Goal: Transaction & Acquisition: Subscribe to service/newsletter

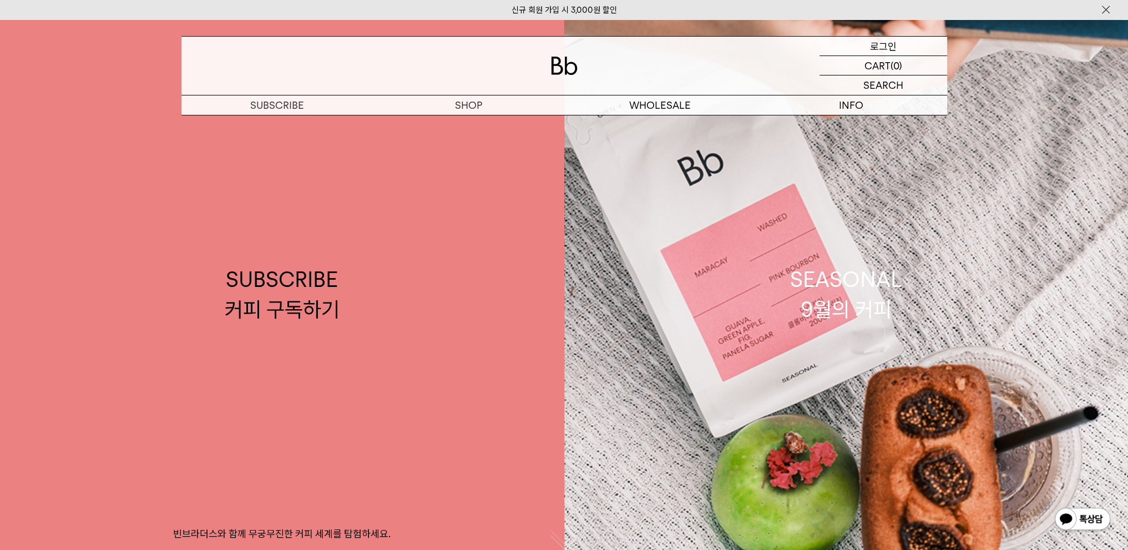
click at [882, 50] on p "로그인" at bounding box center [883, 46] width 27 height 19
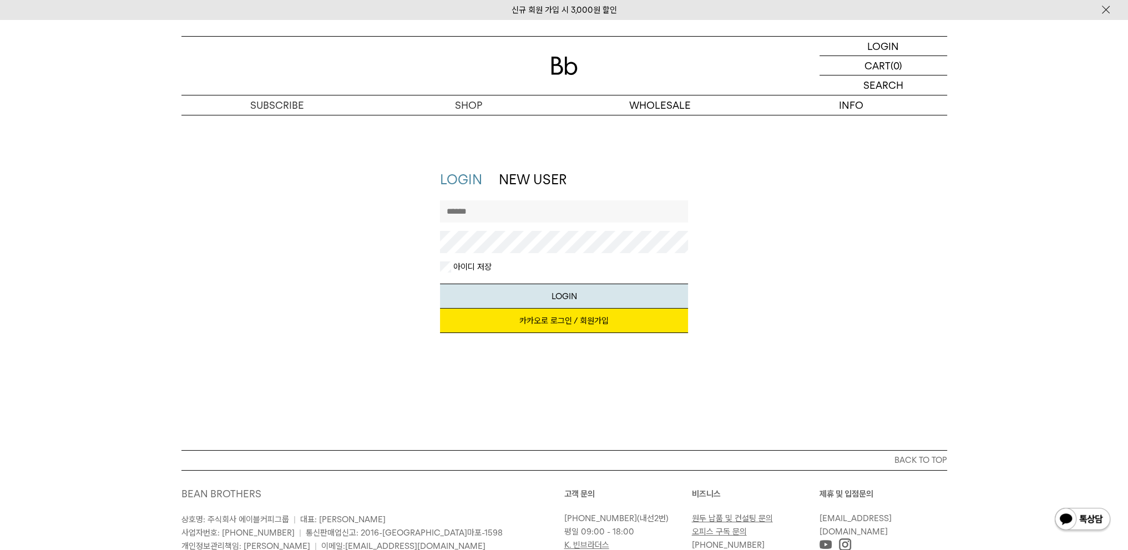
click at [552, 324] on link "카카오로 로그인 / 회원가입" at bounding box center [564, 321] width 248 height 24
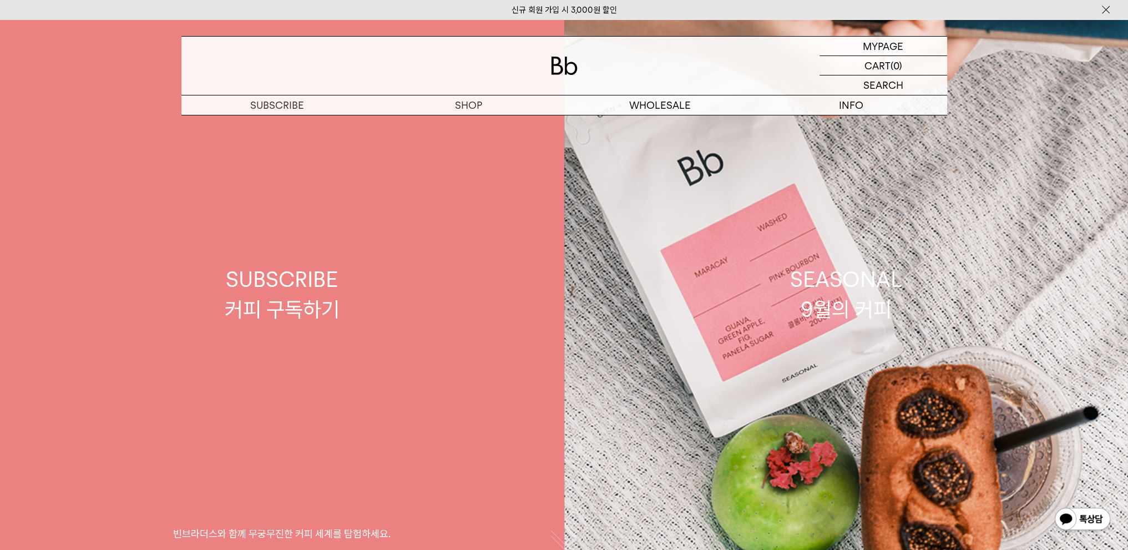
click at [307, 273] on div "SUBSCRIBE 커피 구독하기" at bounding box center [282, 294] width 115 height 59
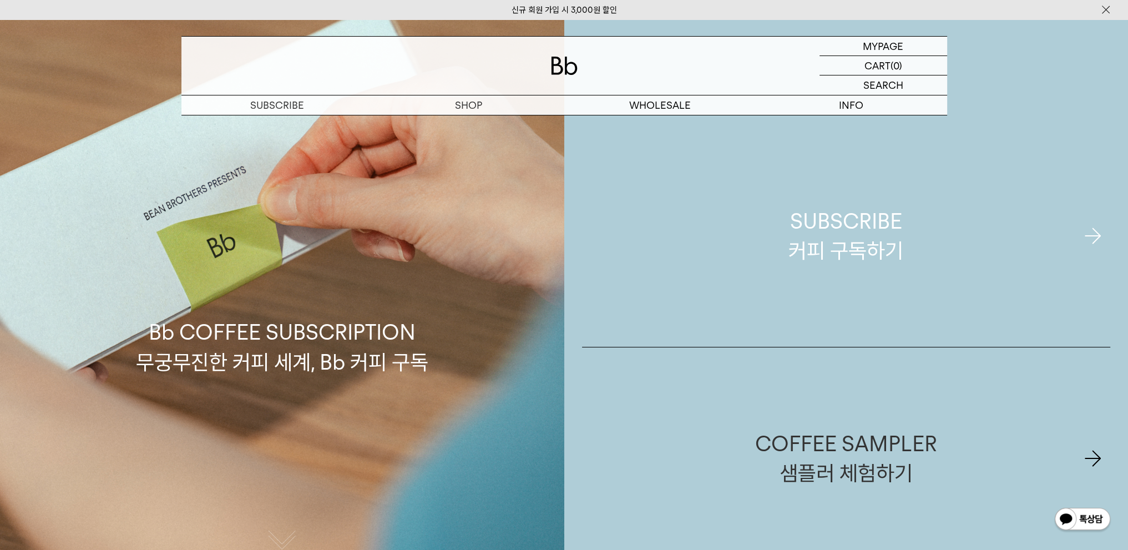
click at [888, 236] on div "SUBSCRIBE 커피 구독하기" at bounding box center [846, 235] width 115 height 59
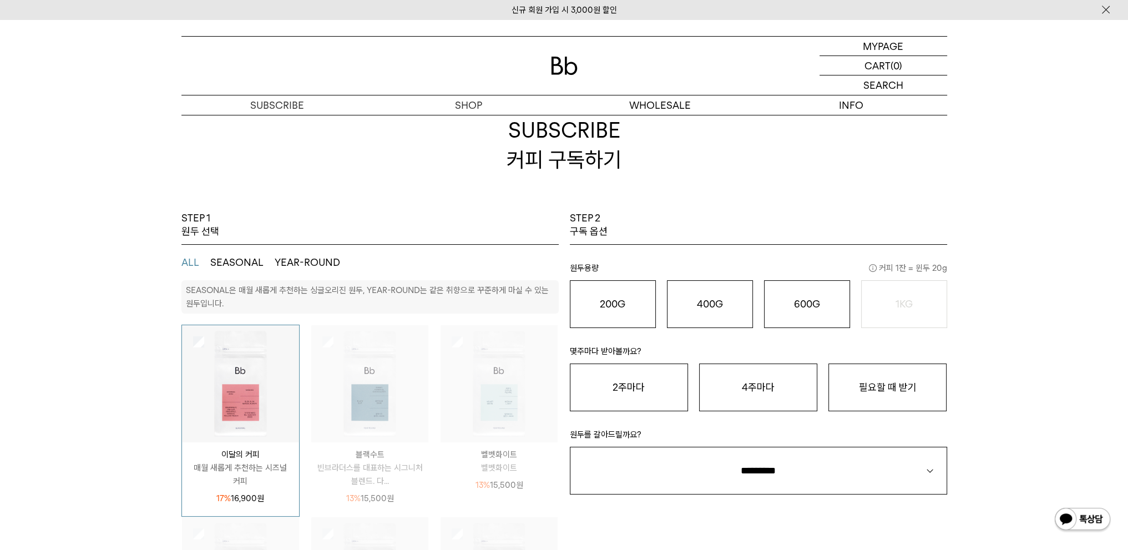
scroll to position [111, 0]
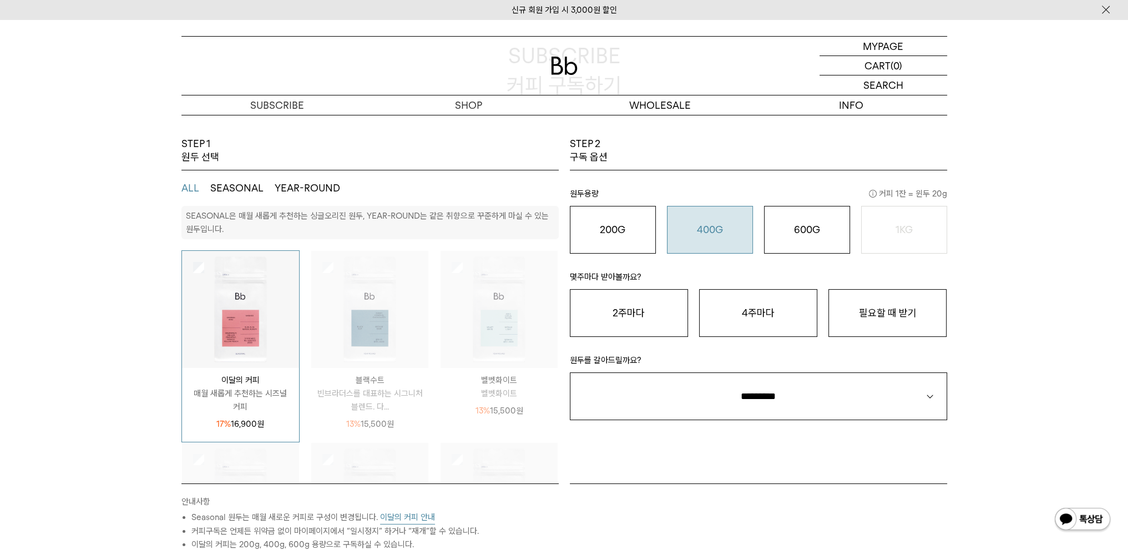
click at [737, 219] on button "400G 31,000 원" at bounding box center [710, 230] width 86 height 48
click at [887, 313] on button "필요할 때 받기" at bounding box center [888, 313] width 118 height 48
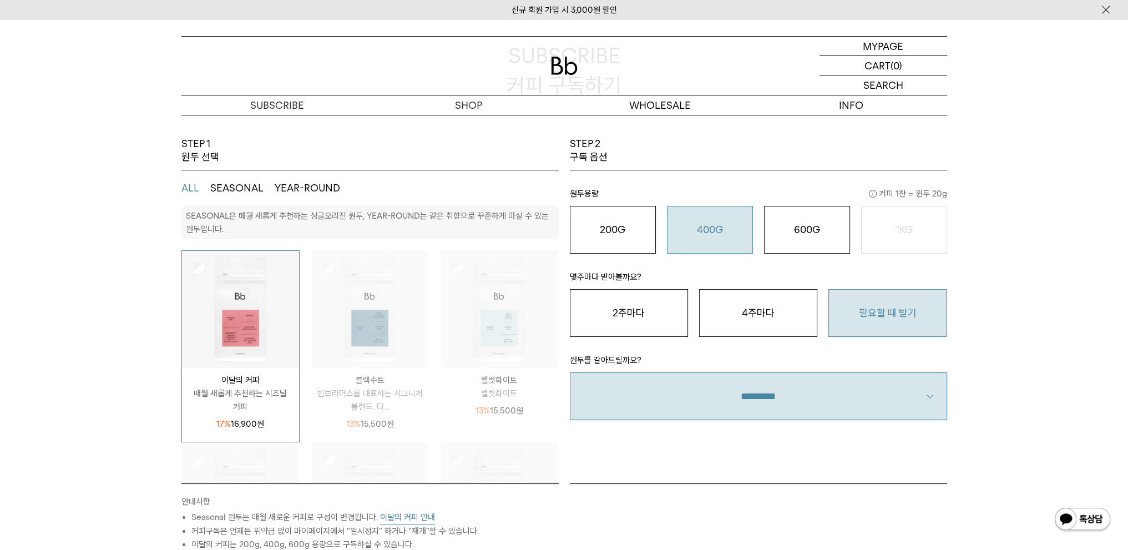
click at [882, 398] on select "**********" at bounding box center [758, 396] width 377 height 48
select select "**"
click at [570, 372] on select "**********" at bounding box center [758, 396] width 377 height 48
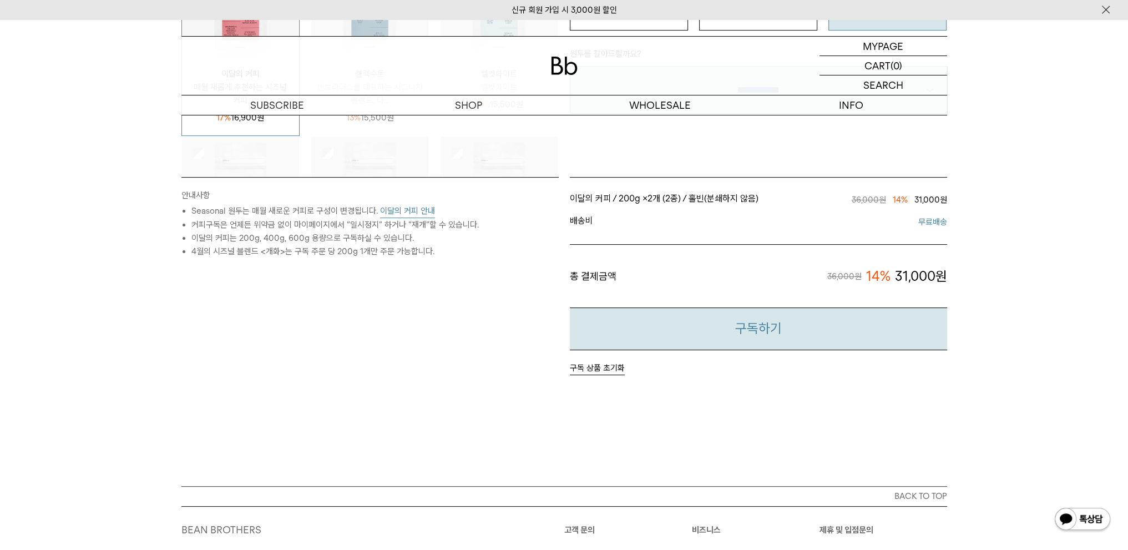
scroll to position [499, 0]
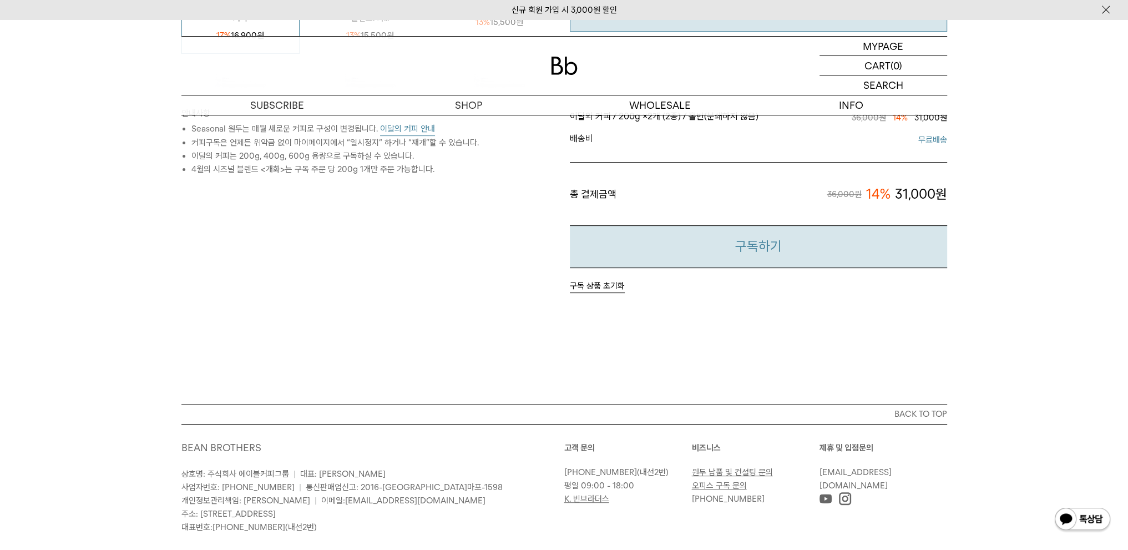
click at [781, 259] on button "구독하기" at bounding box center [758, 246] width 377 height 43
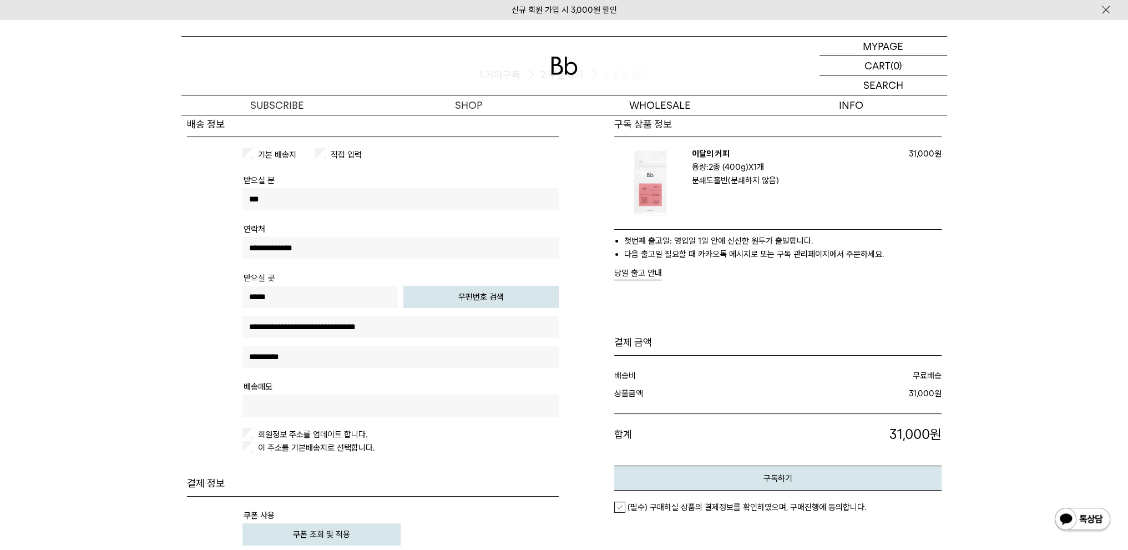
scroll to position [111, 0]
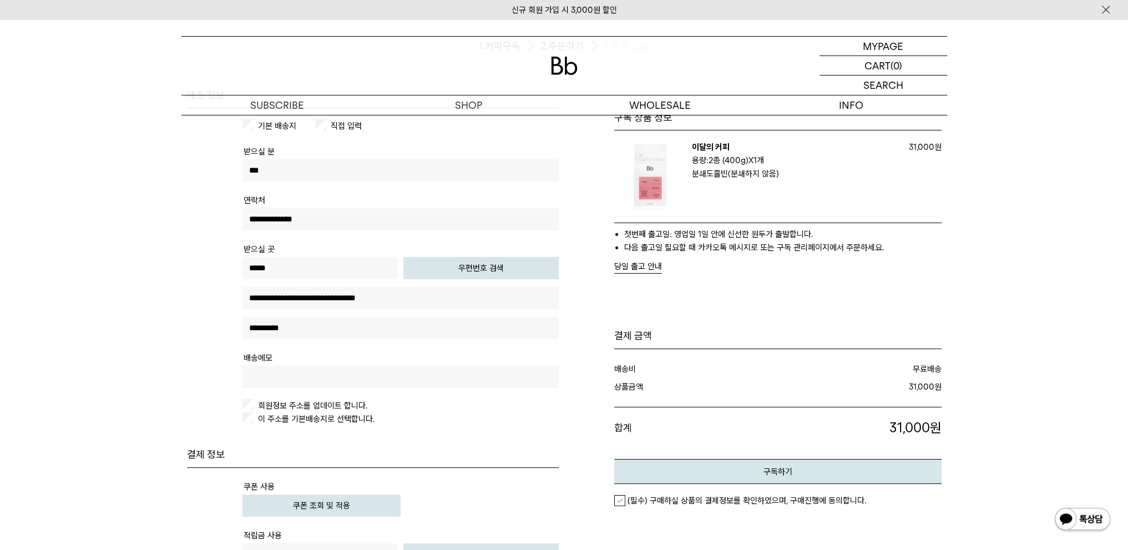
click at [504, 270] on button "우편번호 검색" at bounding box center [480, 268] width 155 height 22
type input "*****"
type input "**********"
click at [443, 330] on input "text" at bounding box center [401, 328] width 316 height 22
type input "****"
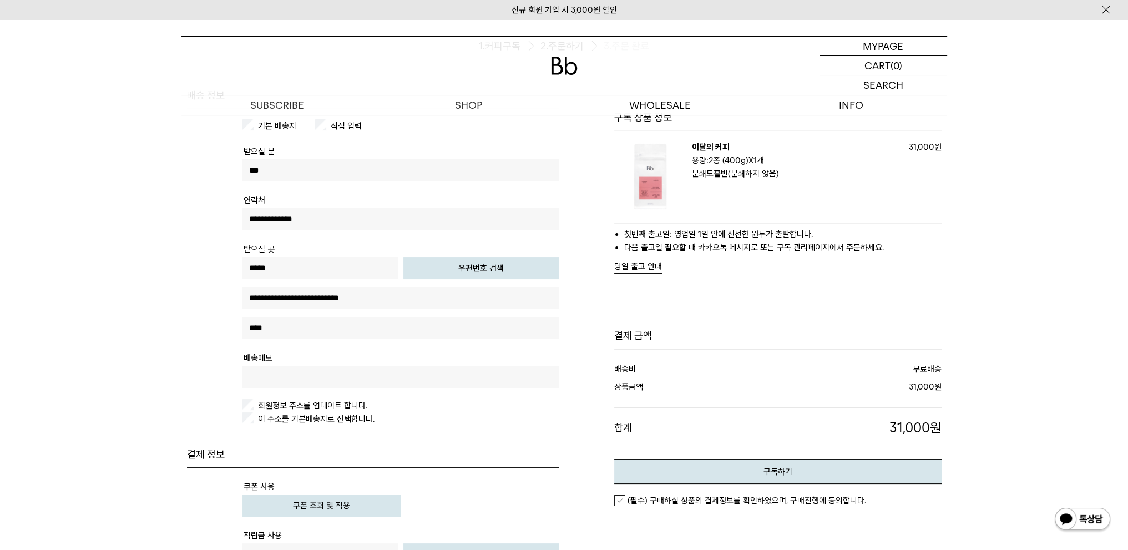
click at [393, 348] on tr "**********" at bounding box center [401, 295] width 316 height 109
click at [350, 370] on input "text" at bounding box center [401, 377] width 316 height 22
type input "*********"
click at [334, 403] on label "회원정보 주소를 업데이트 합니다." at bounding box center [312, 406] width 112 height 10
click at [333, 419] on label "이 주소를 기본배송지로 선택합니다." at bounding box center [315, 419] width 119 height 10
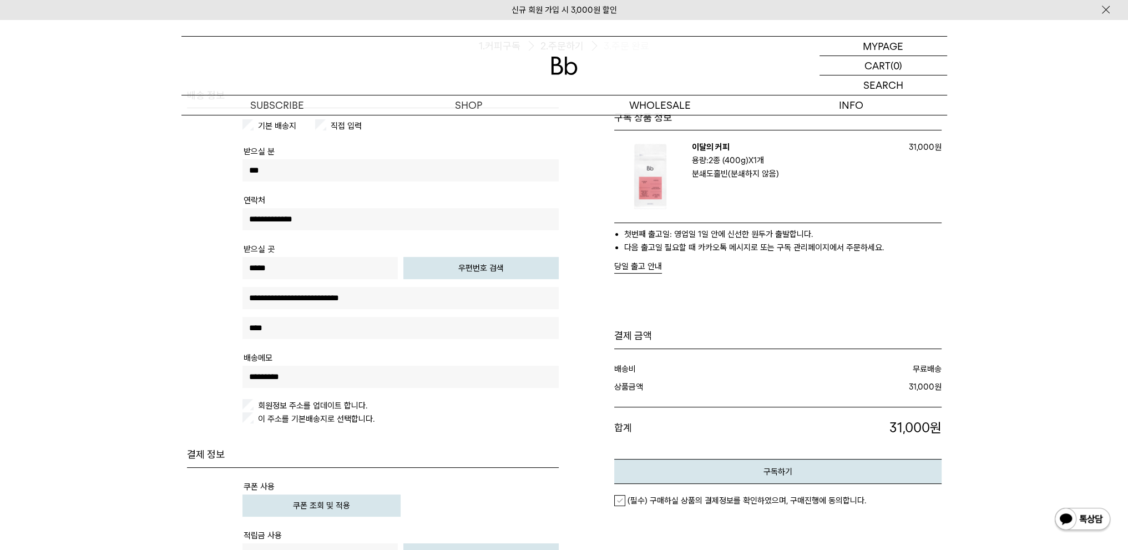
click at [498, 435] on table "기본 배송지 직접 입력 받으실 분 *** 연락처 *****" at bounding box center [373, 278] width 372 height 340
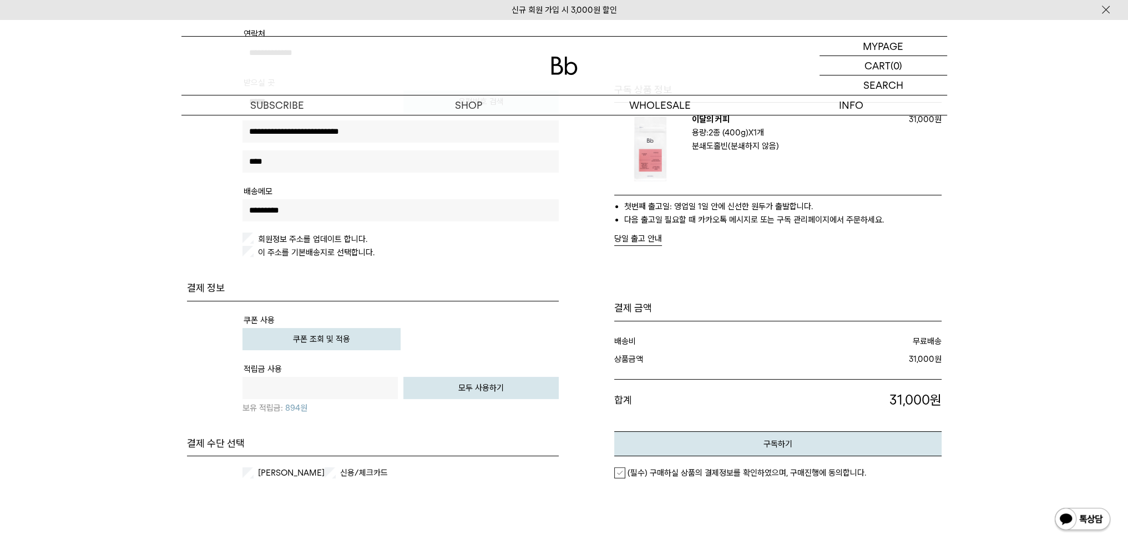
click at [380, 343] on button "쿠폰 조회 및 적용" at bounding box center [322, 339] width 158 height 22
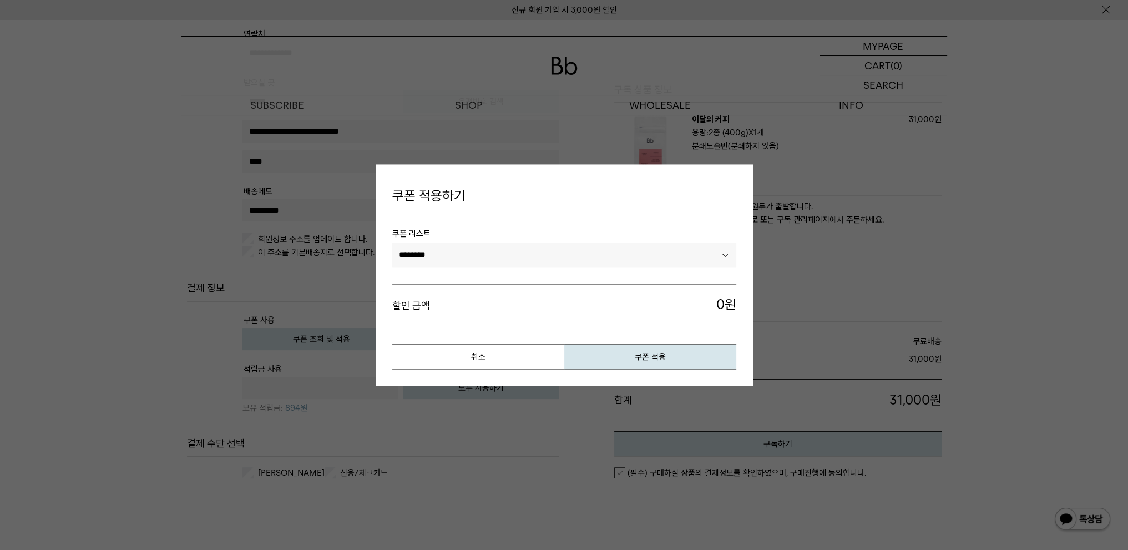
click at [648, 254] on select "********" at bounding box center [564, 255] width 344 height 24
click at [392, 243] on select "********" at bounding box center [564, 255] width 344 height 24
click at [598, 352] on button "쿠폰 적용" at bounding box center [650, 356] width 172 height 25
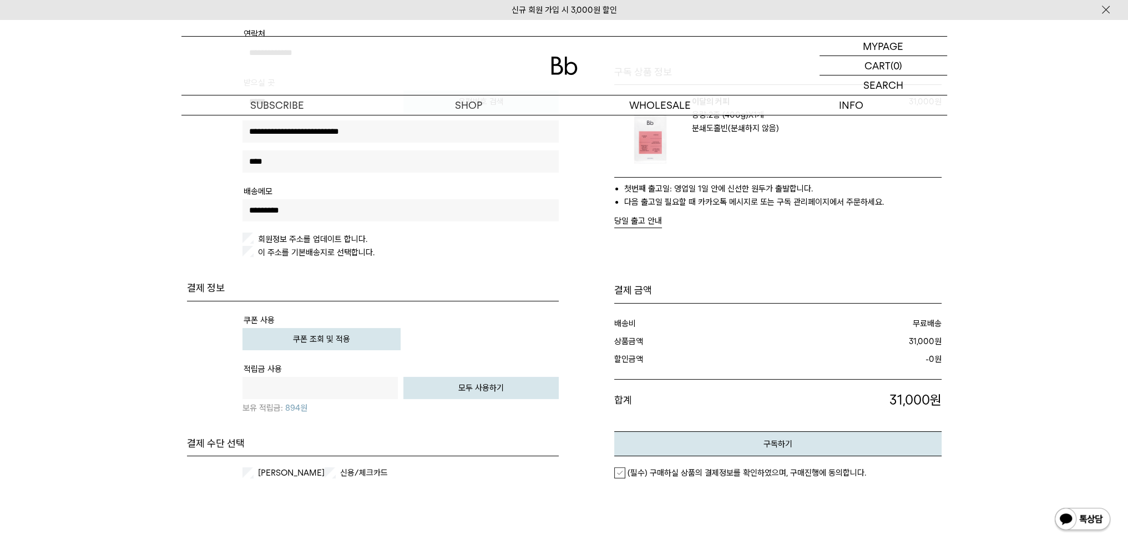
click at [362, 392] on input "text" at bounding box center [320, 388] width 155 height 22
type input "*"
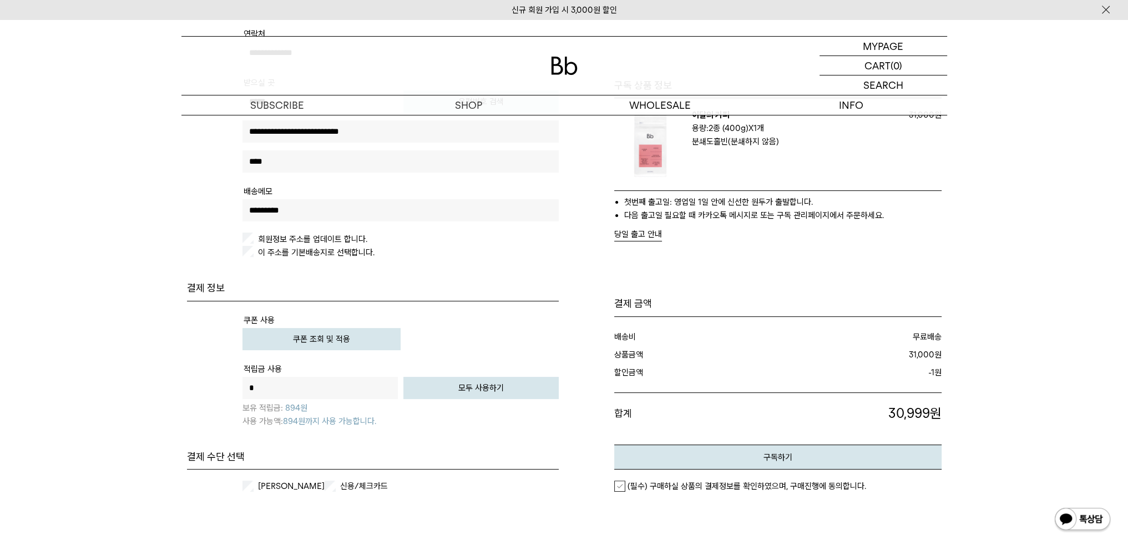
click at [529, 337] on td "쿠폰 조회 및 적용" at bounding box center [401, 339] width 316 height 22
click at [338, 483] on label "신용/체크카드" at bounding box center [372, 486] width 69 height 11
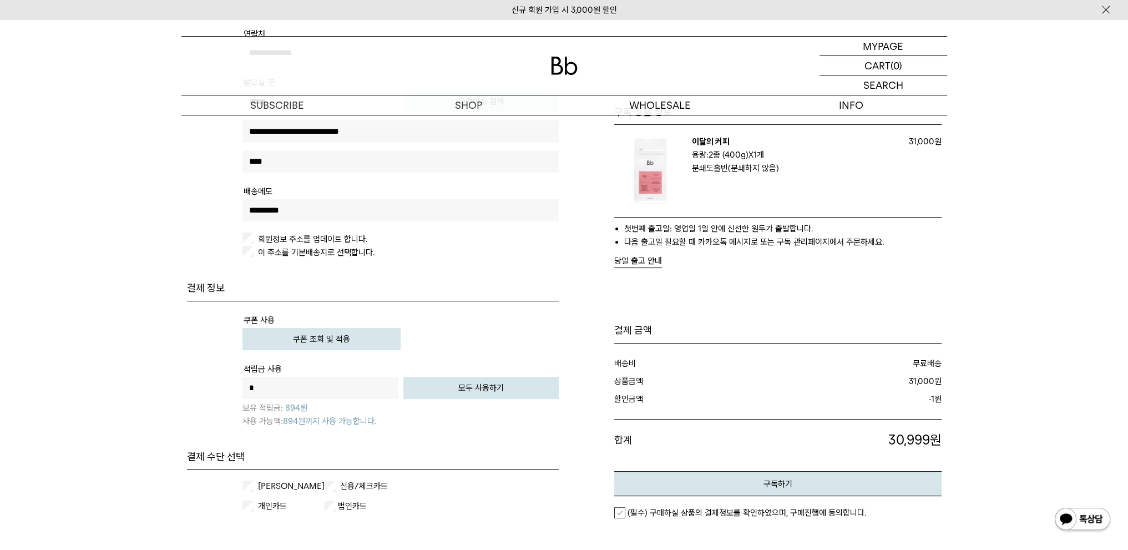
click at [276, 483] on label "[PERSON_NAME]" at bounding box center [290, 486] width 69 height 11
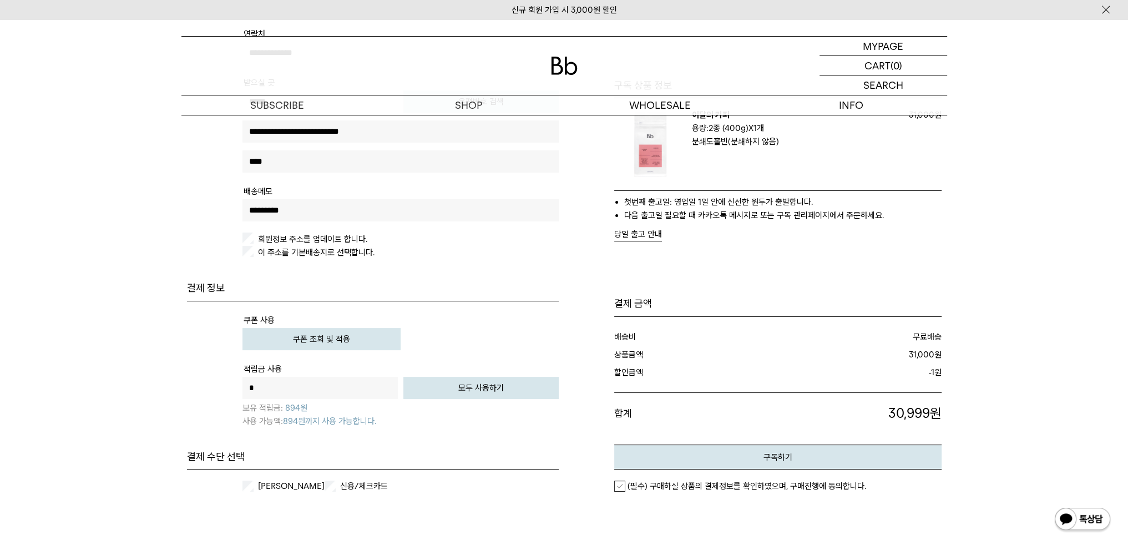
click at [383, 488] on div "카카오페이 신용/체크카드 개인카드 법인카드" at bounding box center [373, 485] width 372 height 33
click at [378, 486] on label "신용/체크카드" at bounding box center [372, 486] width 69 height 11
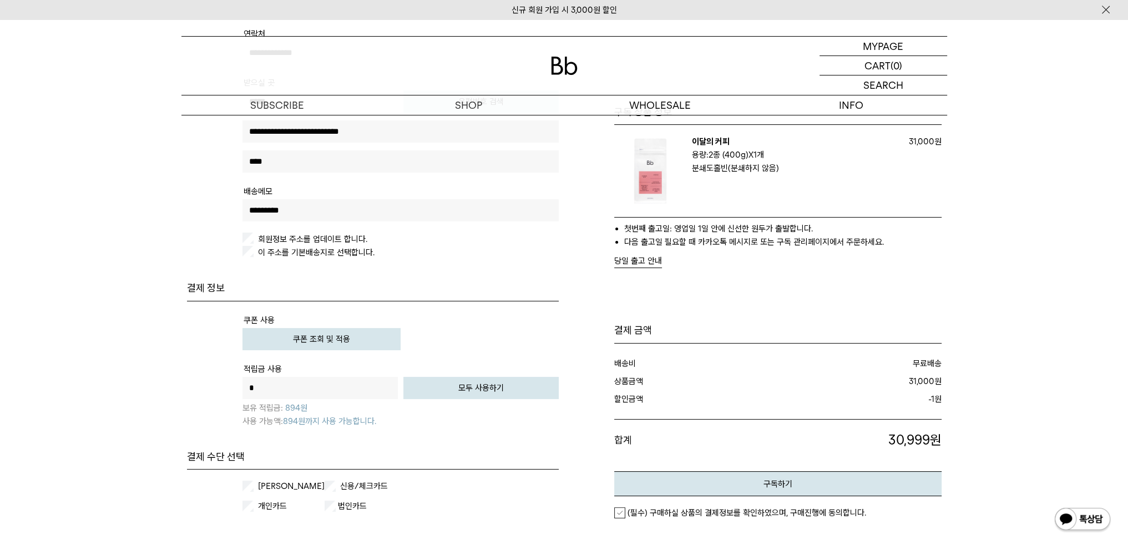
click at [660, 508] on em "(필수) 구매하실 상품의 결제정보를 확인하였으며, 구매진행에 동의합니다." at bounding box center [747, 513] width 239 height 10
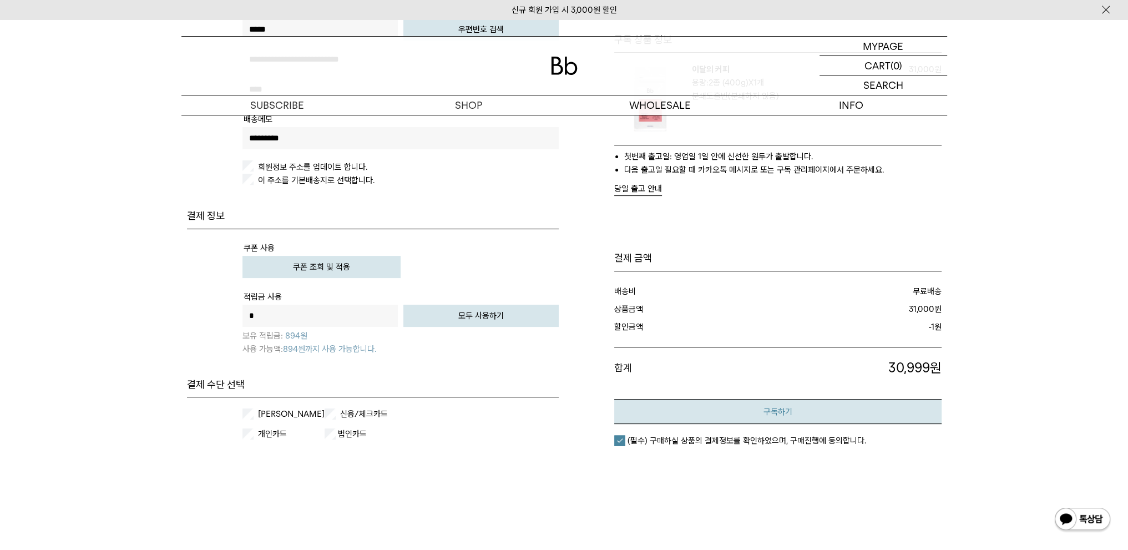
scroll to position [499, 0]
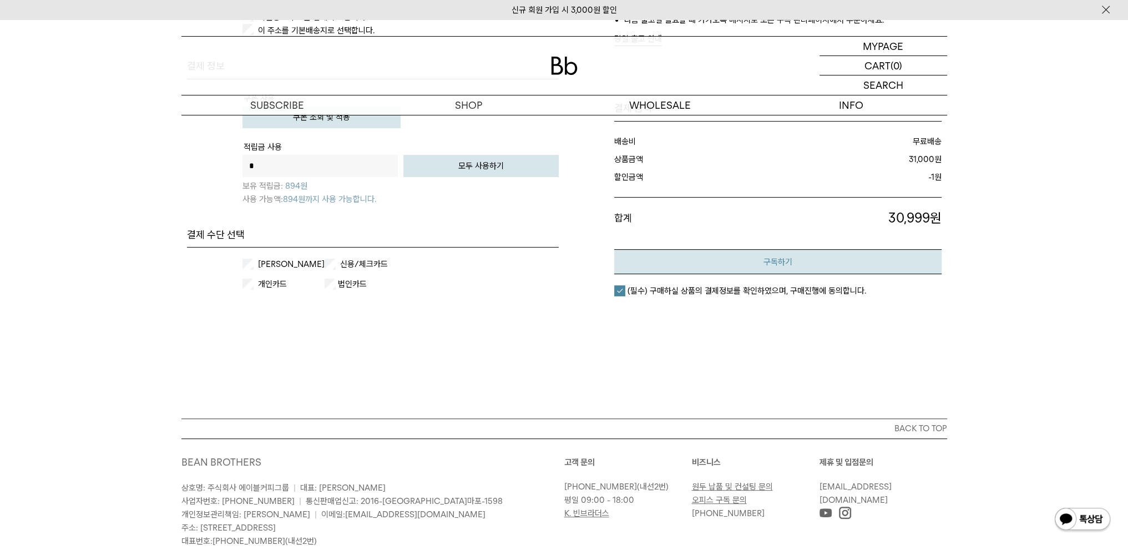
click at [786, 259] on button "구독하기" at bounding box center [777, 261] width 327 height 25
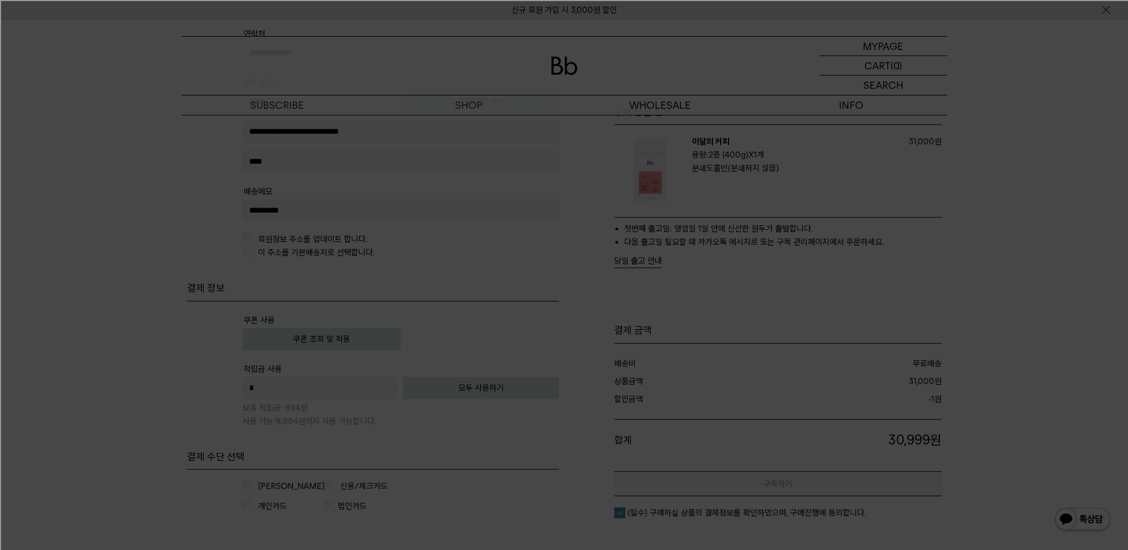
scroll to position [0, 0]
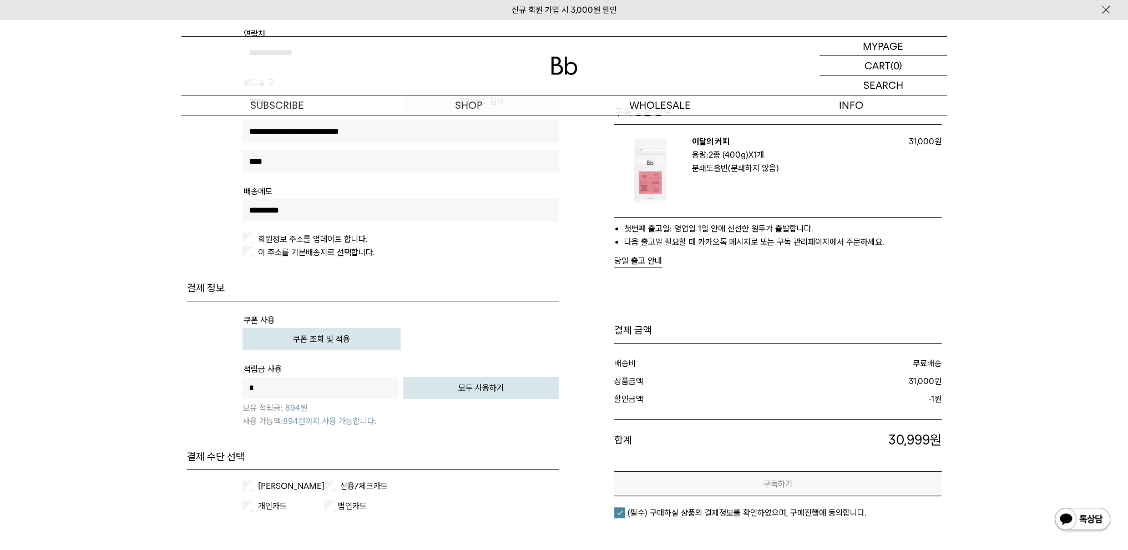
click at [741, 272] on div "결제 금액 배송비 무료배송 상품금액 31,000원 할인금액 -1 원 합계 30,999원" at bounding box center [777, 369] width 327 height 203
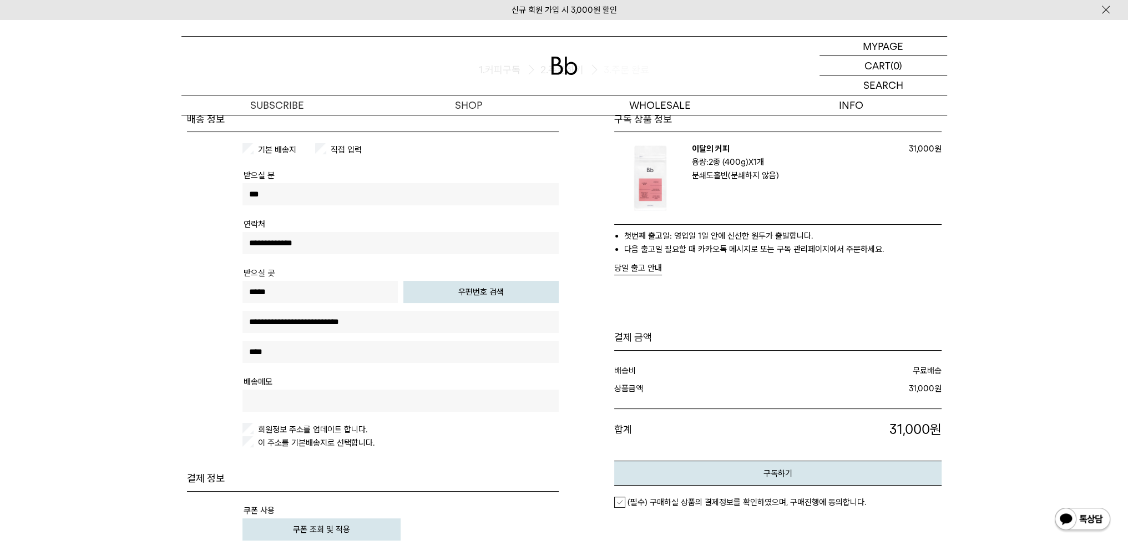
click at [644, 266] on button "당일 출고 안내" at bounding box center [638, 268] width 48 height 14
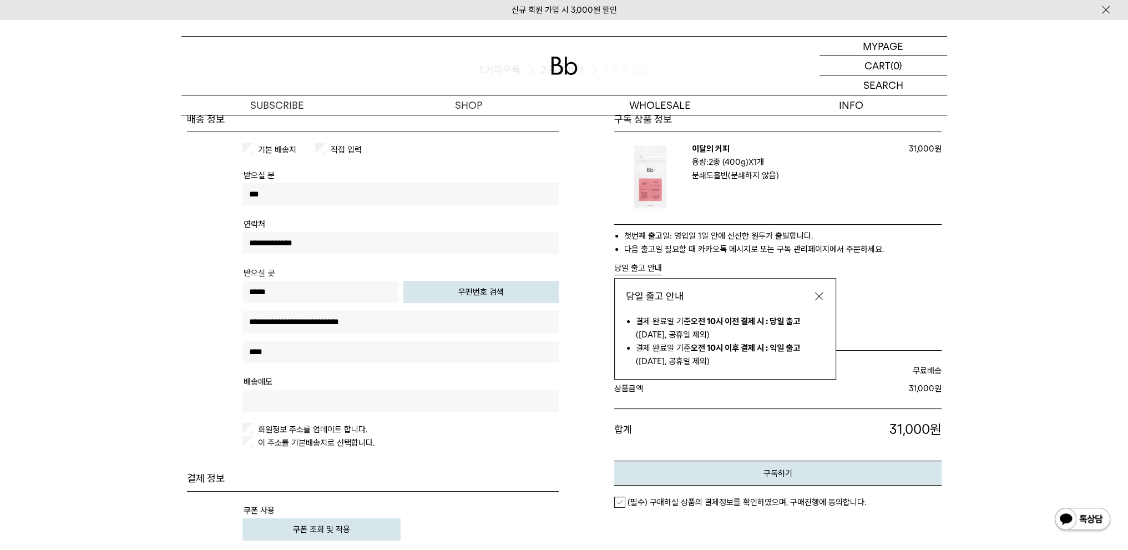
click at [829, 296] on div "당일 출고 안내 결제 완료일 기준 오전 10시 이전 결제 시 : 당일 출고 ([DATE], 공휴일 제외) 결제 완료일 기준 오전 10시 이후 …" at bounding box center [725, 328] width 222 height 101
click at [816, 300] on button "button" at bounding box center [819, 296] width 11 height 11
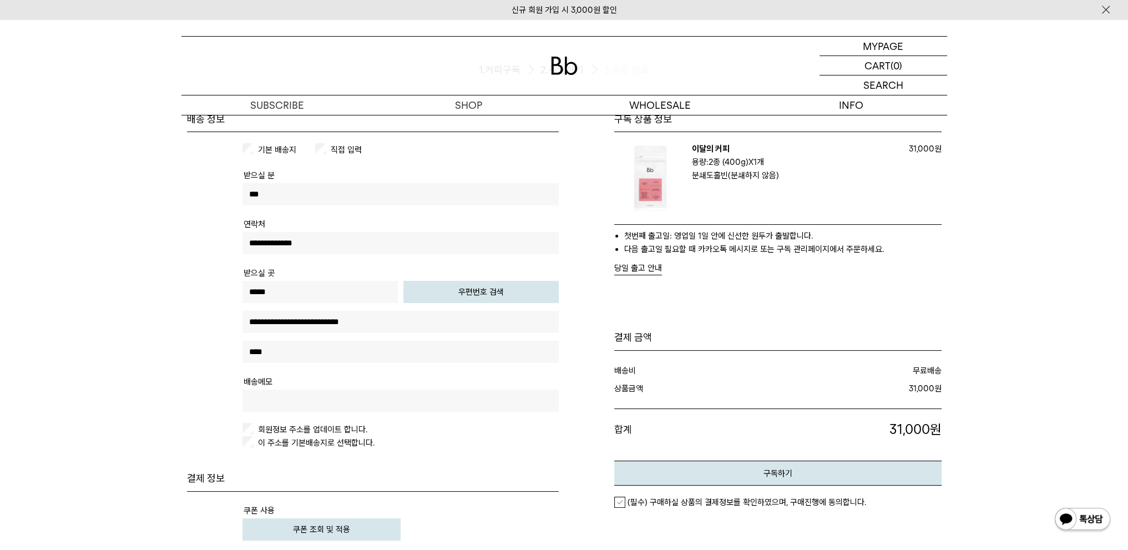
click at [810, 301] on div "결제 금액 배송비 무료배송 상품금액 31,000원 할인금액 원 합계" at bounding box center [777, 367] width 327 height 185
click at [310, 108] on p "구독" at bounding box center [276, 104] width 191 height 19
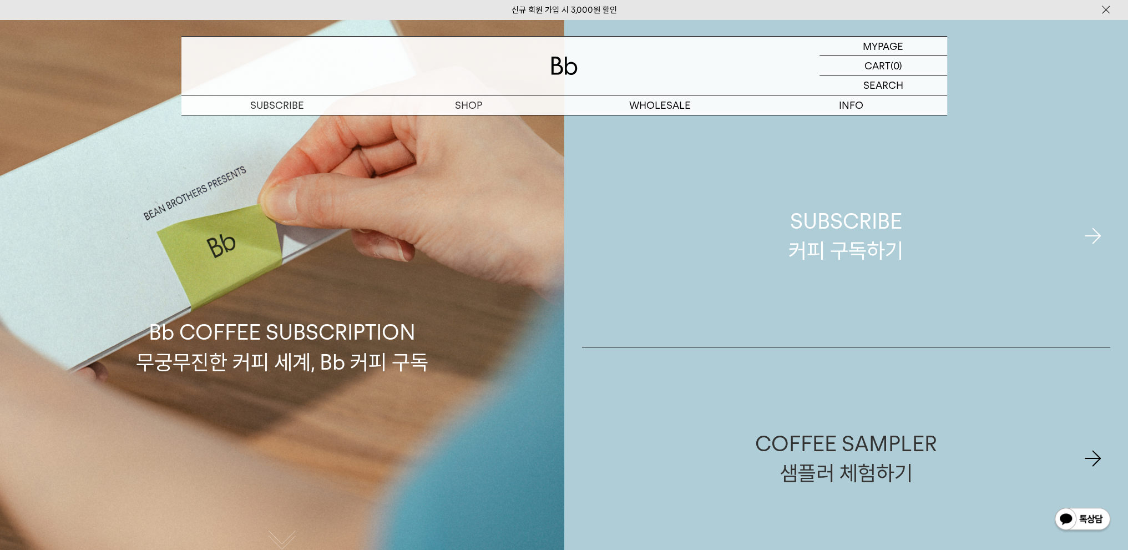
click at [844, 235] on div "SUBSCRIBE 커피 구독하기" at bounding box center [846, 235] width 115 height 59
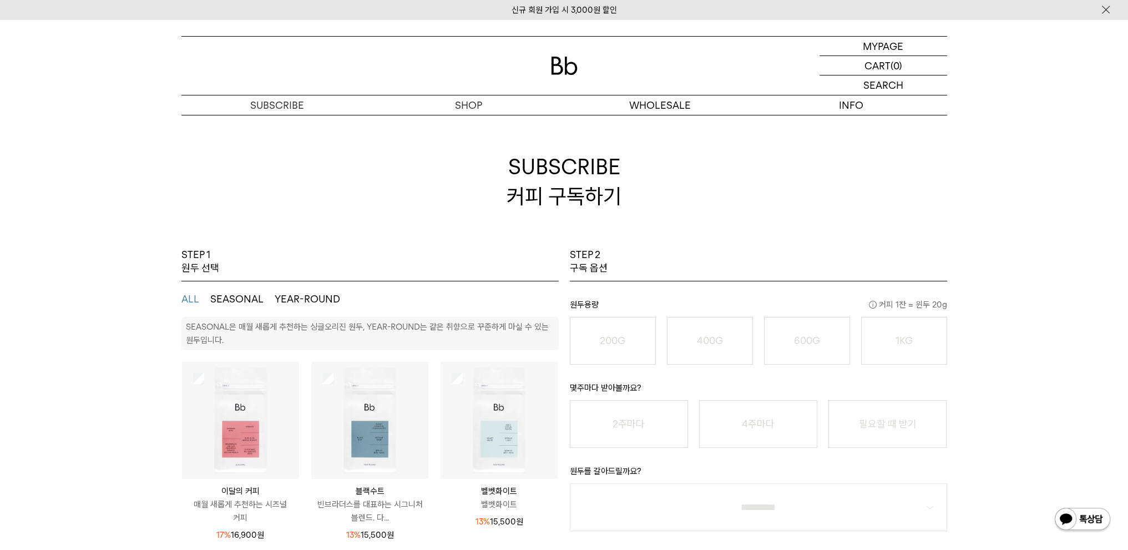
click at [184, 376] on img at bounding box center [240, 420] width 117 height 117
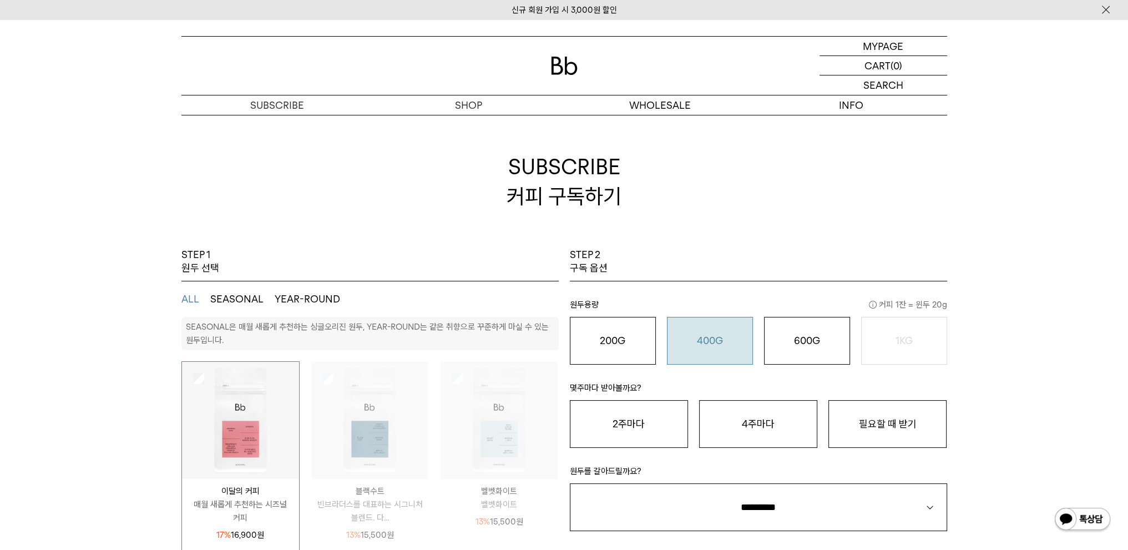
click at [709, 339] on o "400G" at bounding box center [710, 341] width 26 height 12
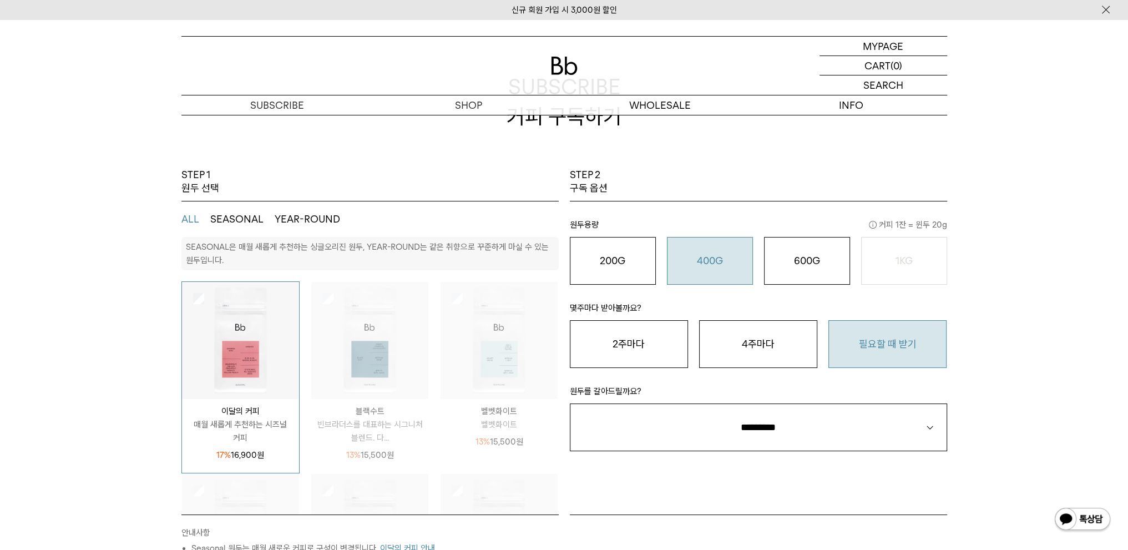
scroll to position [111, 0]
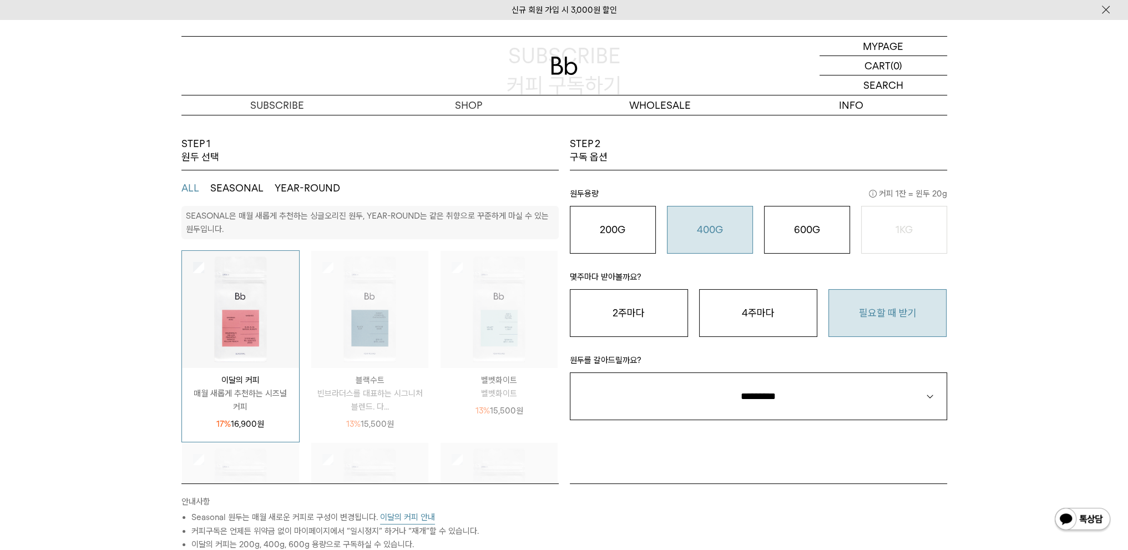
click at [883, 311] on button "필요할 때 받기" at bounding box center [888, 313] width 118 height 48
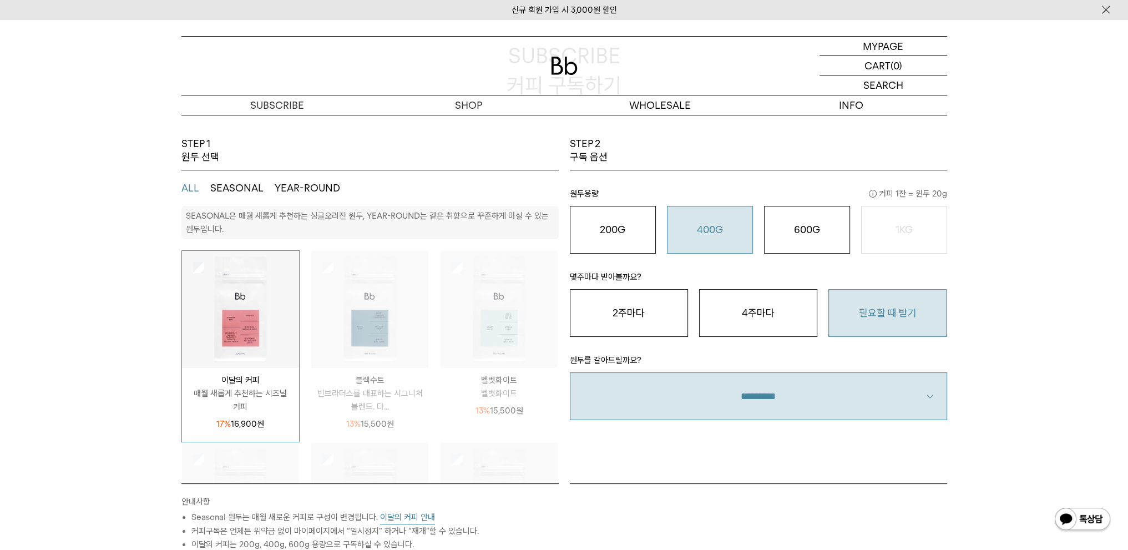
click at [777, 410] on select "**********" at bounding box center [758, 396] width 377 height 48
select select "**"
click at [570, 372] on select "**********" at bounding box center [758, 396] width 377 height 48
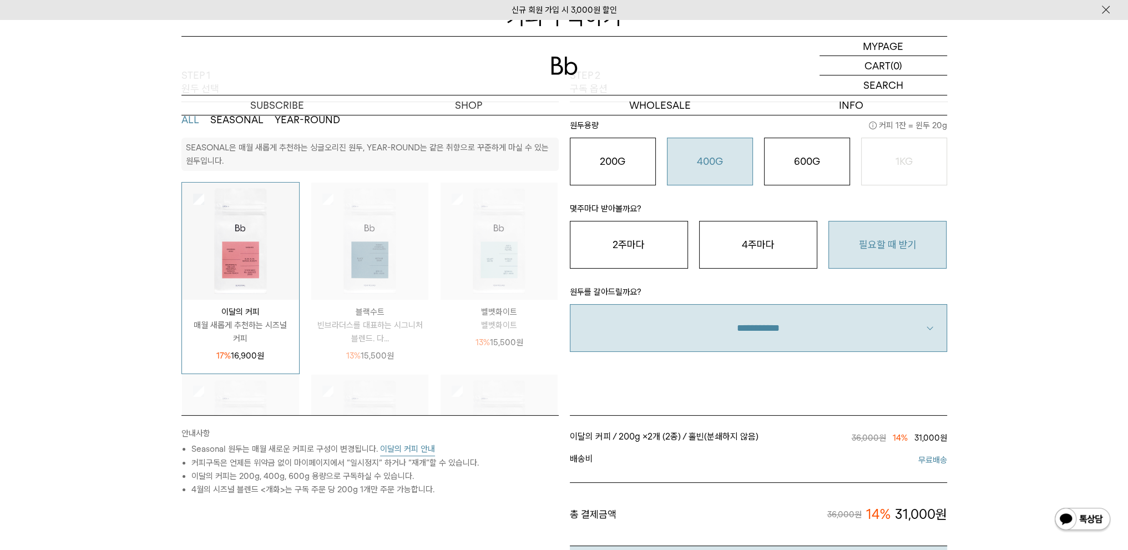
scroll to position [333, 0]
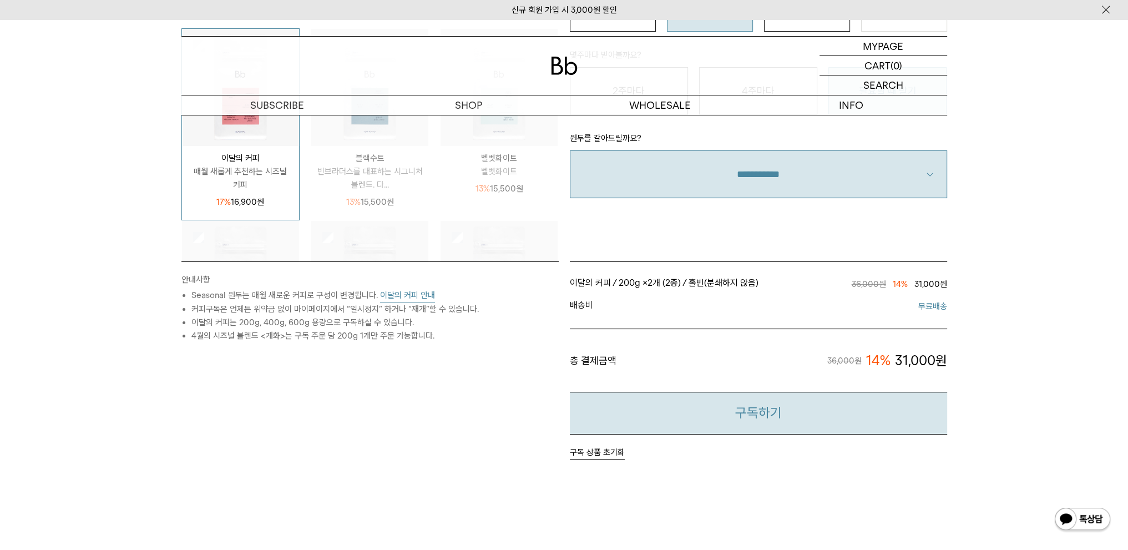
click at [746, 426] on button "구독하기" at bounding box center [758, 413] width 377 height 43
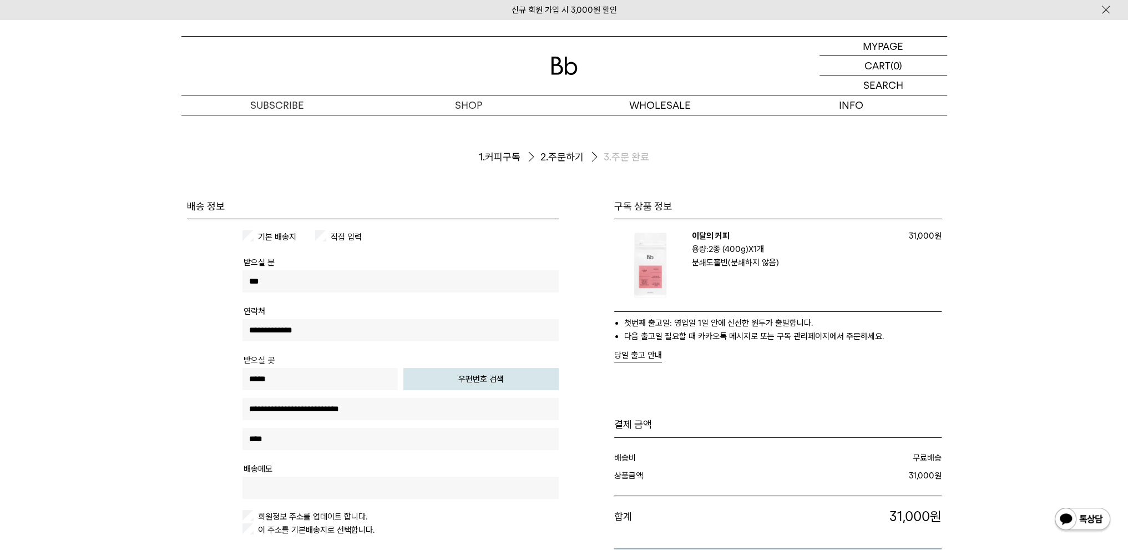
drag, startPoint x: 455, startPoint y: 382, endPoint x: 437, endPoint y: 428, distance: 49.6
click at [437, 428] on td "**********" at bounding box center [401, 409] width 316 height 82
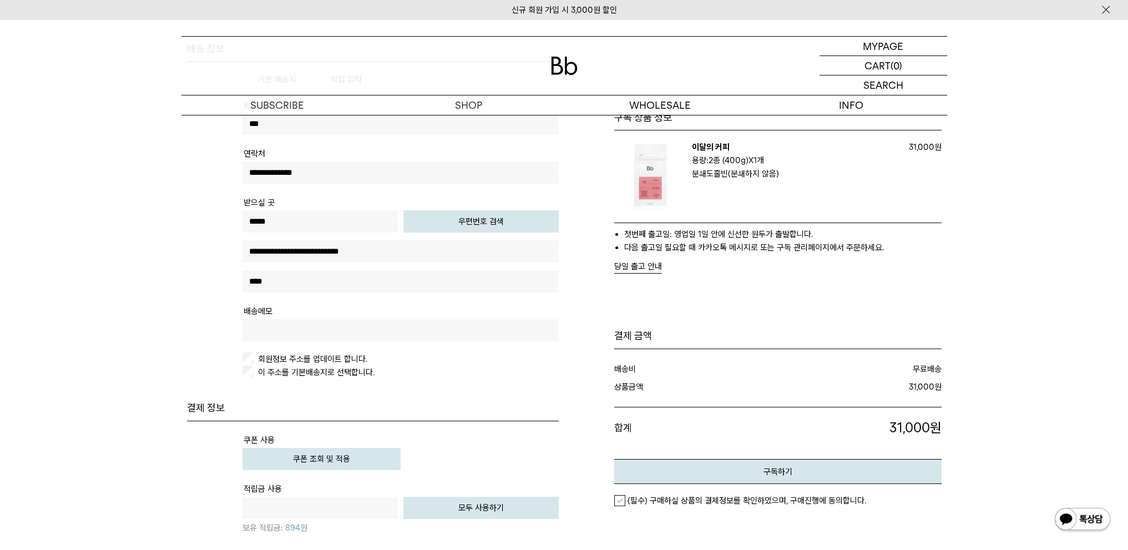
scroll to position [222, 0]
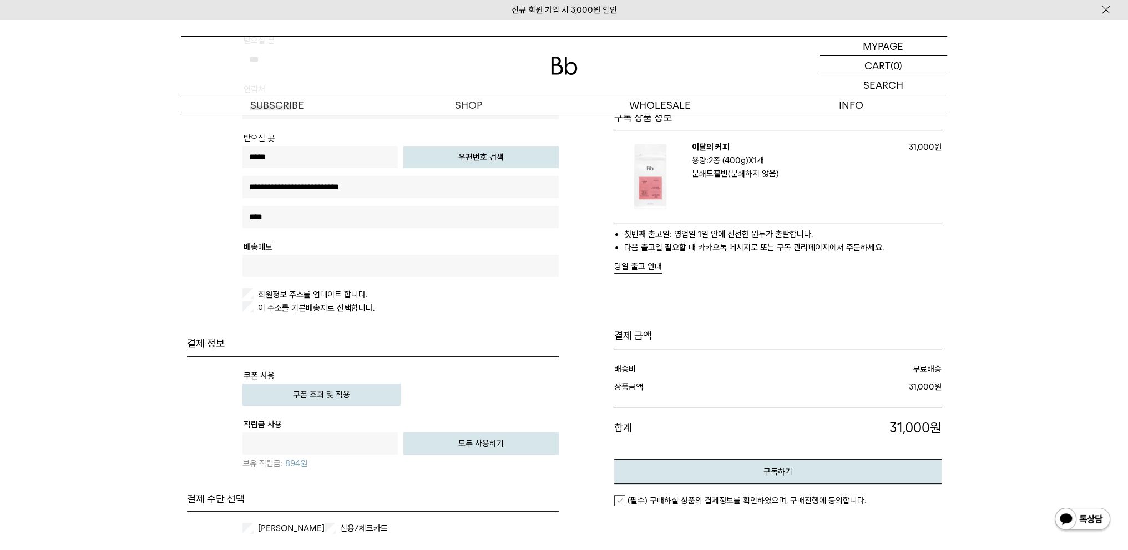
click at [329, 294] on label "회원정보 주소를 업데이트 합니다." at bounding box center [312, 295] width 112 height 10
click at [327, 304] on label "이 주소를 기본배송지로 선택합니다." at bounding box center [315, 308] width 119 height 10
click at [396, 446] on div "원" at bounding box center [320, 443] width 161 height 22
click at [381, 440] on input "text" at bounding box center [320, 443] width 155 height 22
type input "*"
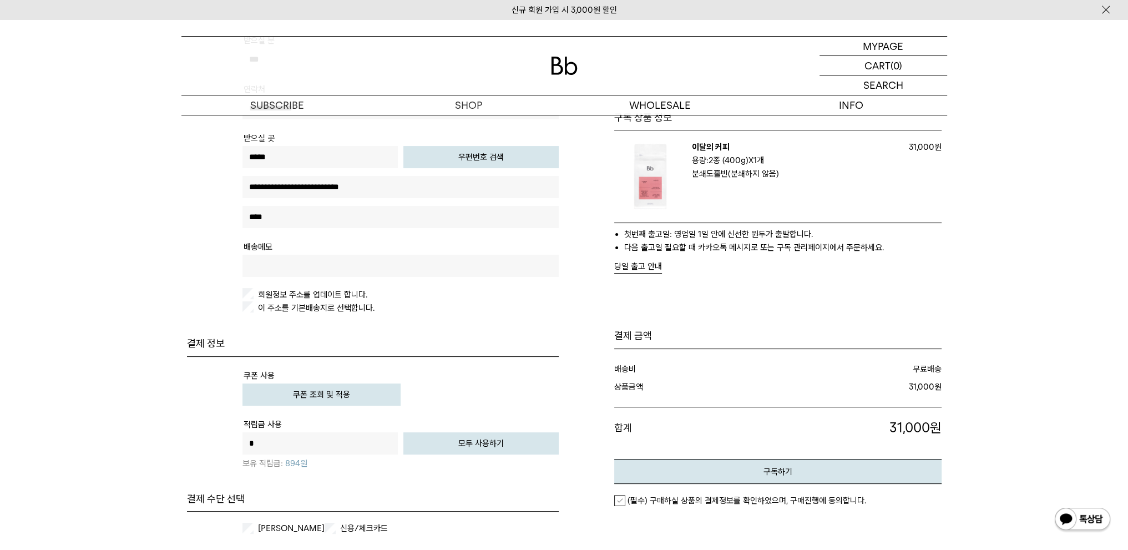
click at [533, 383] on td "쿠폰 조회 및 적용" at bounding box center [401, 394] width 316 height 22
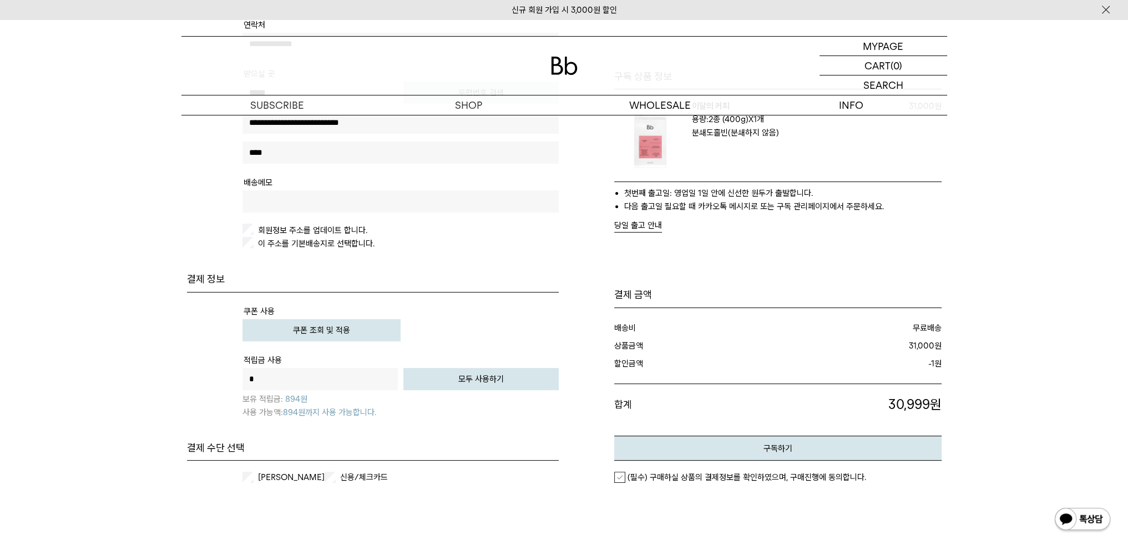
scroll to position [388, 0]
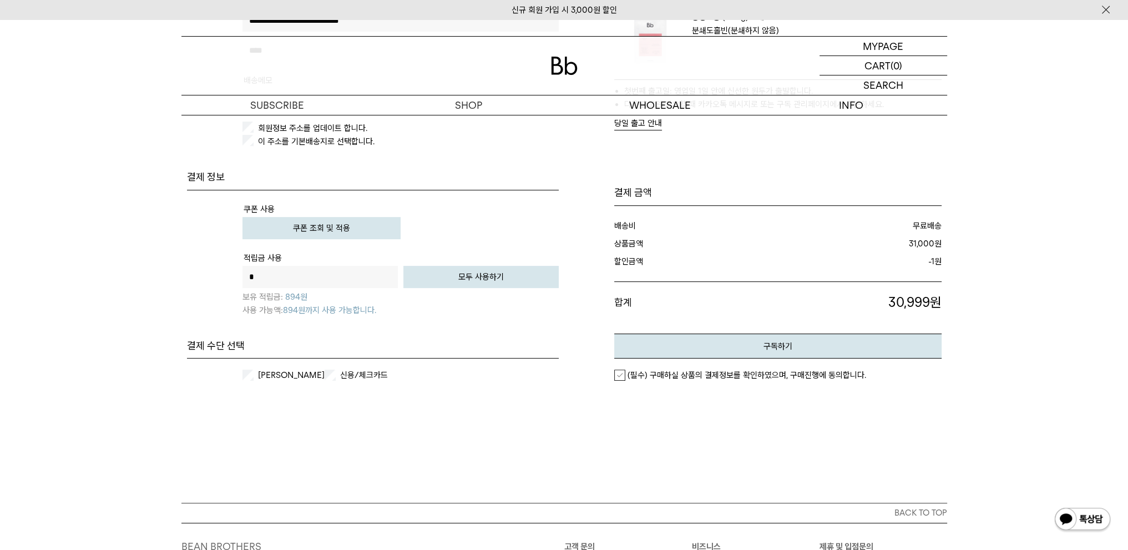
click at [337, 366] on div "카카오페이 신용/체크카드 개인카드 법인카드" at bounding box center [373, 374] width 372 height 33
click at [335, 372] on li "신용/체크카드" at bounding box center [366, 375] width 82 height 11
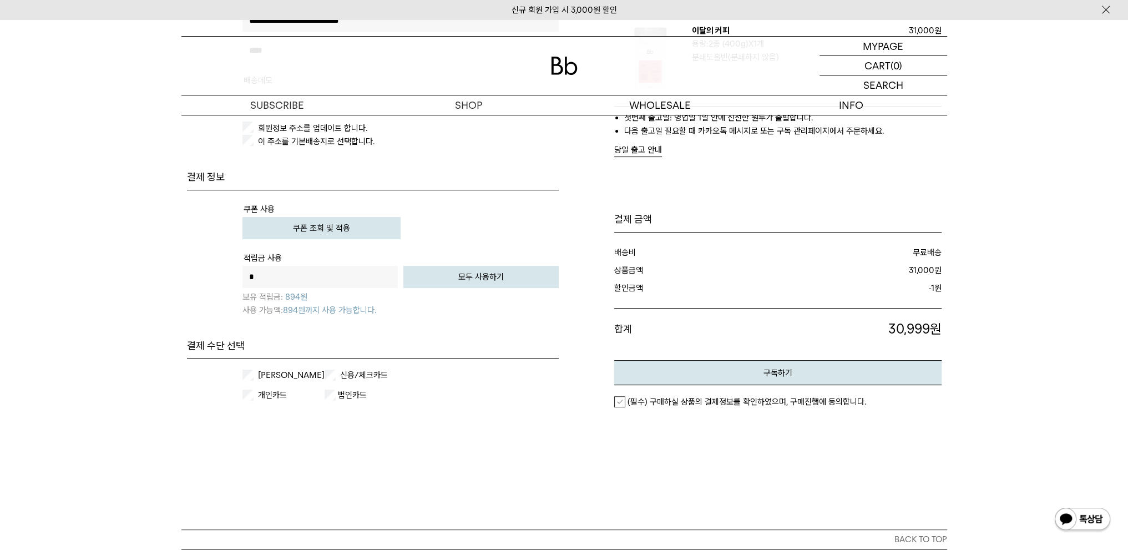
click at [628, 397] on em "(필수) 구매하실 상품의 결제정보를 확인하였으며, 구매진행에 동의합니다." at bounding box center [747, 402] width 239 height 10
click at [340, 370] on label "신용/체크카드" at bounding box center [372, 375] width 69 height 11
click at [757, 373] on button "구독하기" at bounding box center [777, 372] width 327 height 25
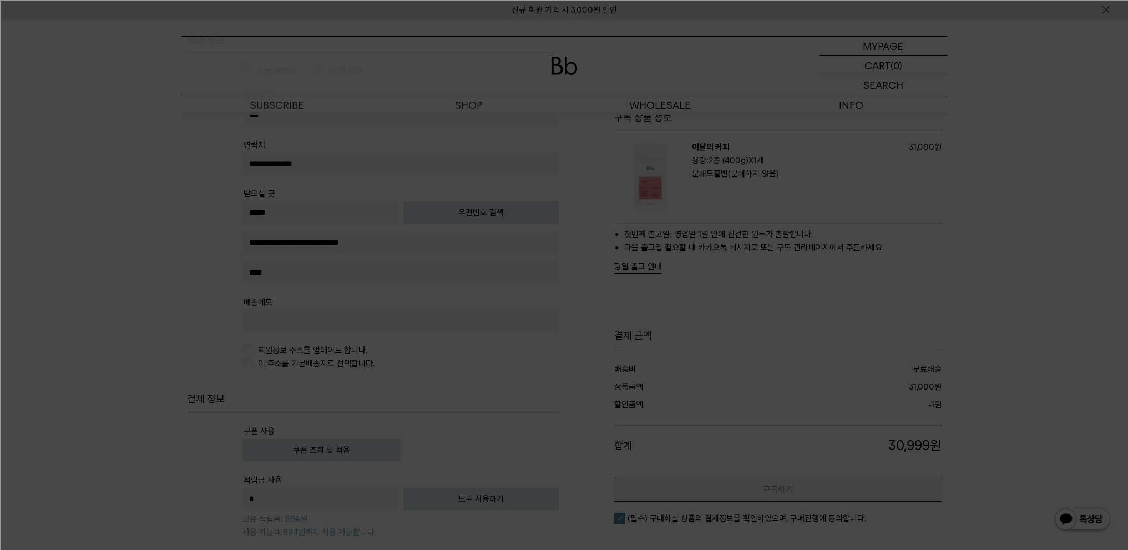
scroll to position [0, 0]
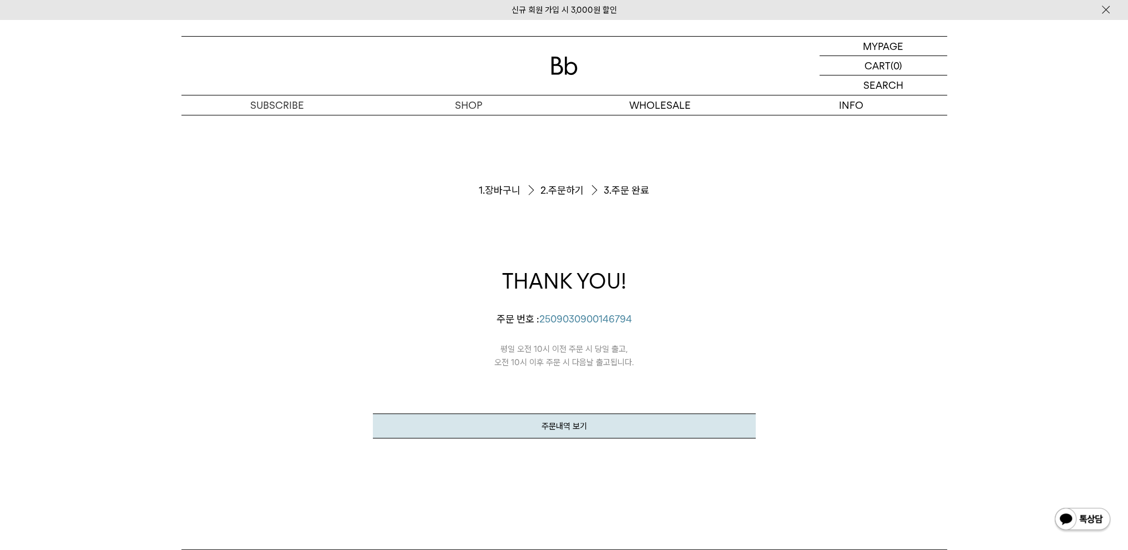
click at [764, 359] on div "주문서작성 / 결제 1. 장바구니 2. 주문하기 3. 주문 완료 THANK YOU! [PERSON_NAME]의 [PERSON_NAME]이 정상…" at bounding box center [564, 332] width 766 height 435
click at [860, 42] on div "MYPAGE 마이페이지" at bounding box center [884, 46] width 128 height 19
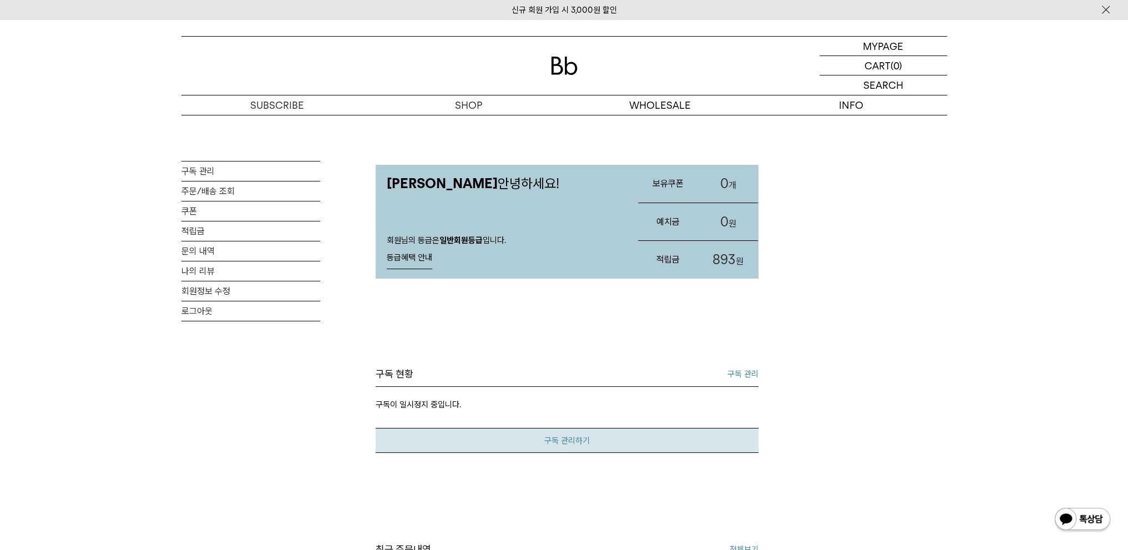
click at [531, 439] on link "구독 관리하기" at bounding box center [567, 440] width 383 height 25
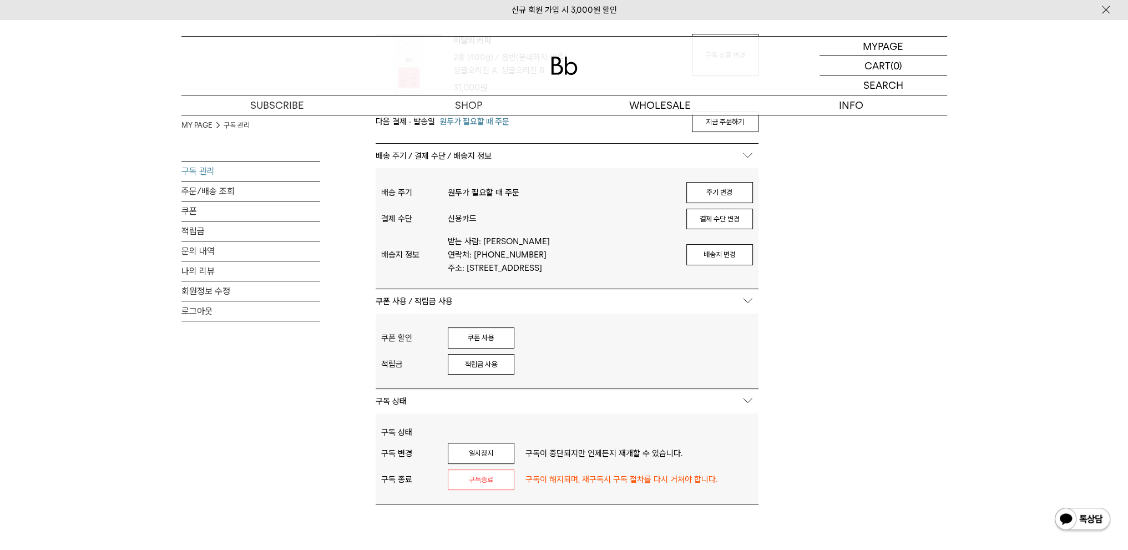
scroll to position [55, 0]
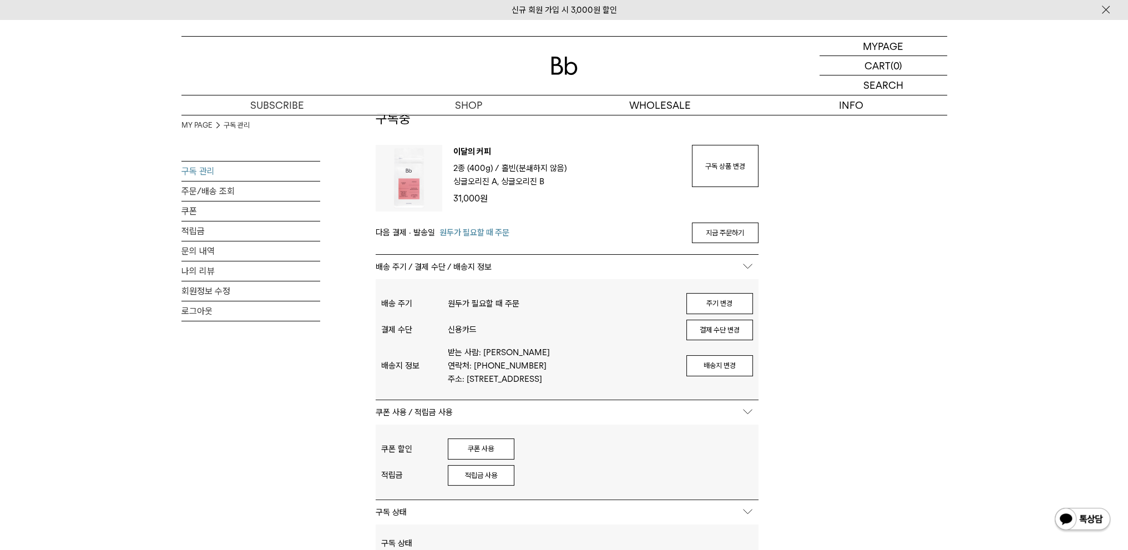
click at [431, 233] on span "다음 결제 · 발송일" at bounding box center [405, 232] width 59 height 13
click at [464, 233] on span "원두가 필요할 때 주문" at bounding box center [475, 232] width 70 height 13
click at [200, 190] on link "주문/배송 조회" at bounding box center [250, 190] width 139 height 19
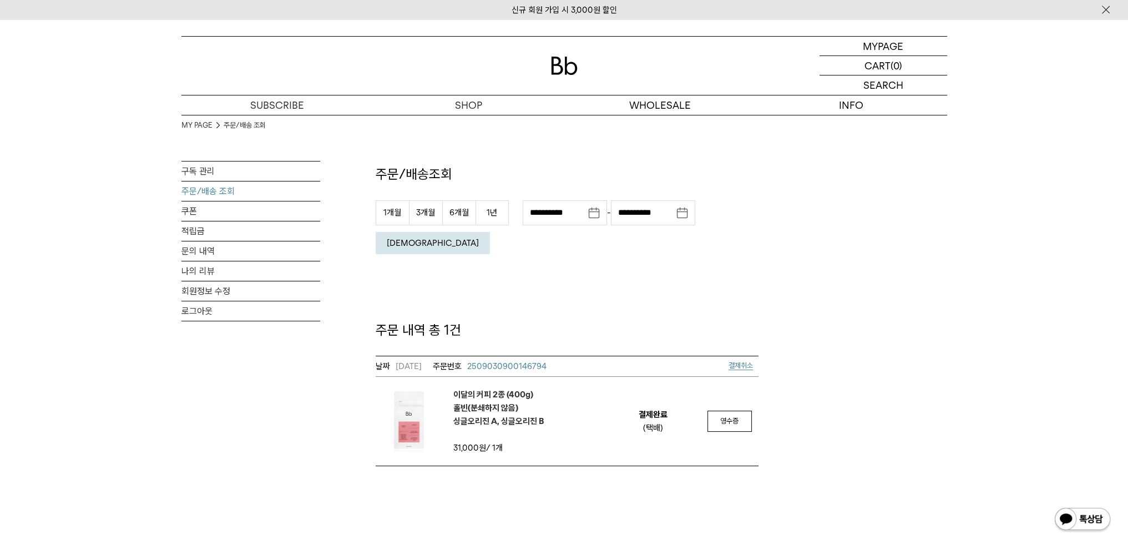
click at [539, 361] on span "2509030900146794" at bounding box center [506, 366] width 79 height 10
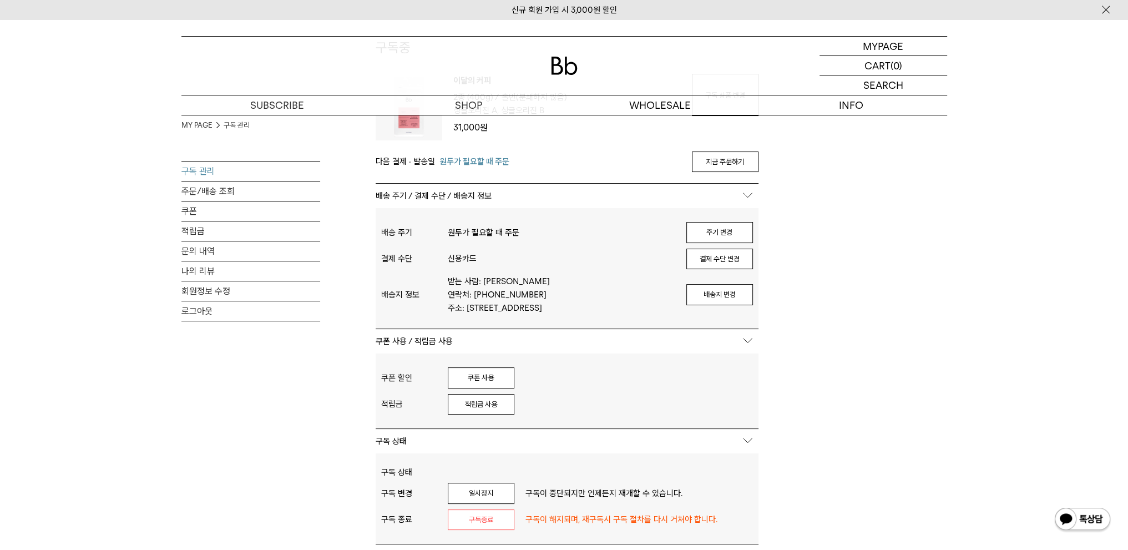
scroll to position [166, 0]
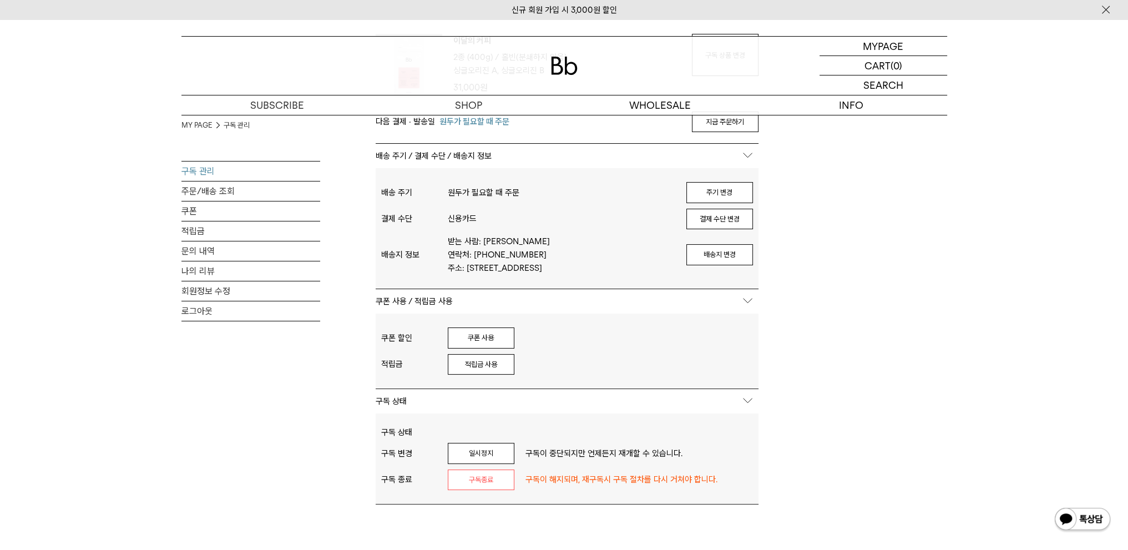
click at [1098, 515] on img at bounding box center [1083, 520] width 58 height 27
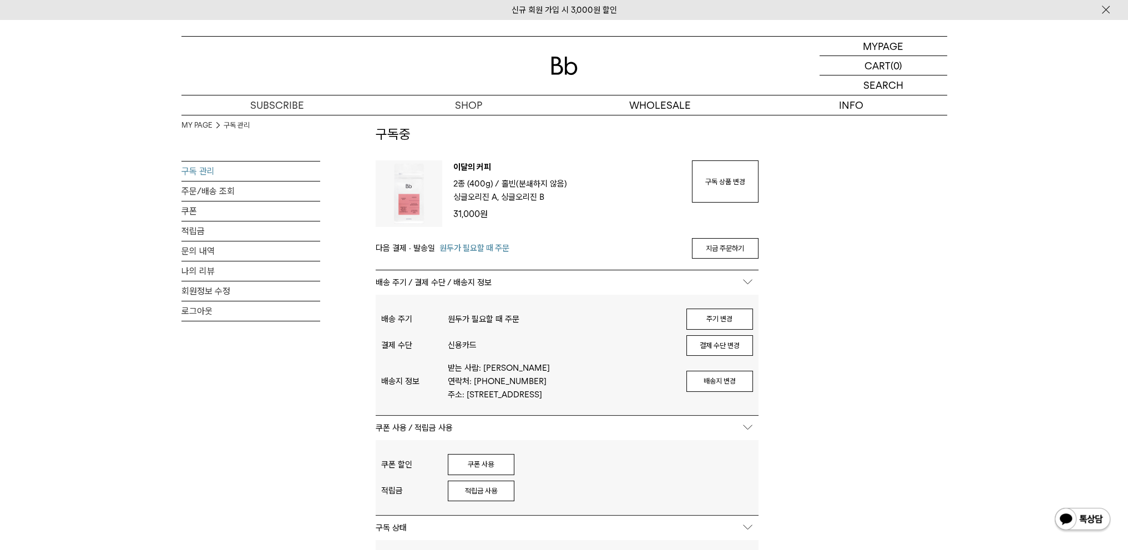
scroll to position [0, 0]
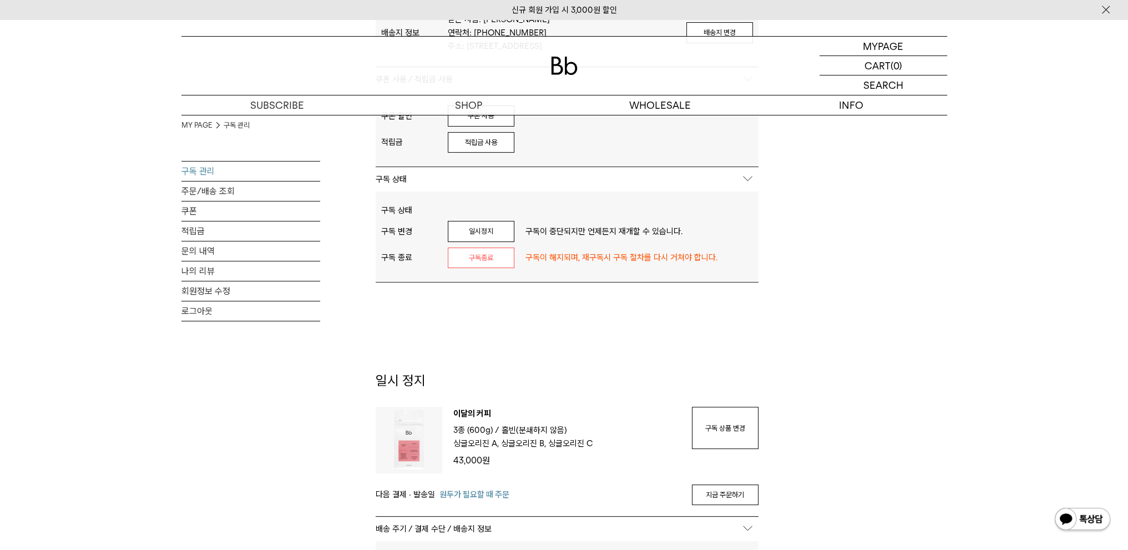
click at [860, 216] on div "MY PAGE 구독 관리 구독 관리 주문/배송 조회 쿠폰 적립금 문의 내역 나의 리뷰 회원정보 수정 로그아웃 구독중 구독 번호 : 55227 …" at bounding box center [564, 303] width 766 height 1154
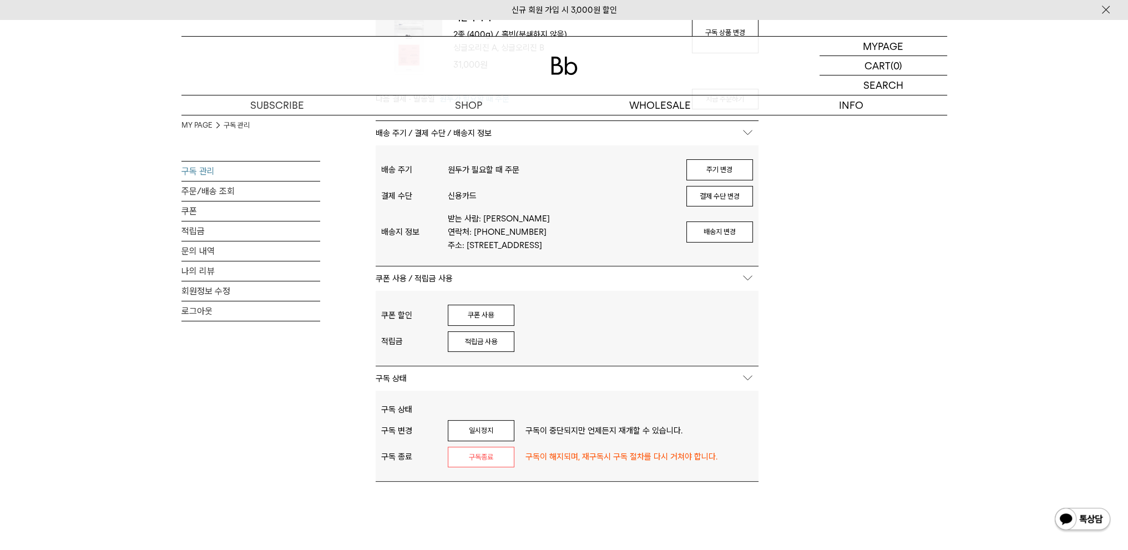
scroll to position [55, 0]
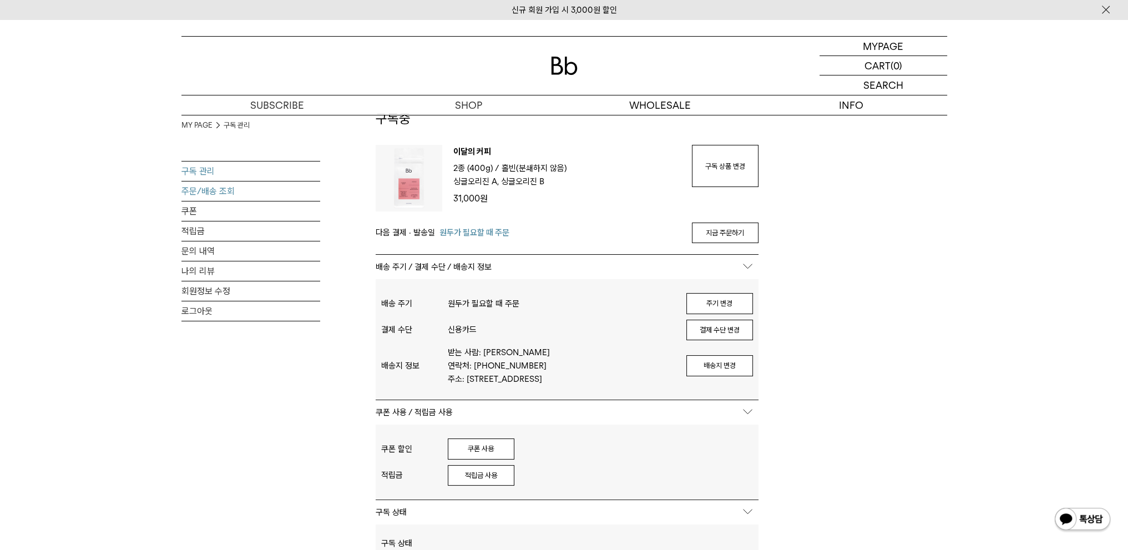
click at [209, 196] on link "주문/배송 조회" at bounding box center [250, 190] width 139 height 19
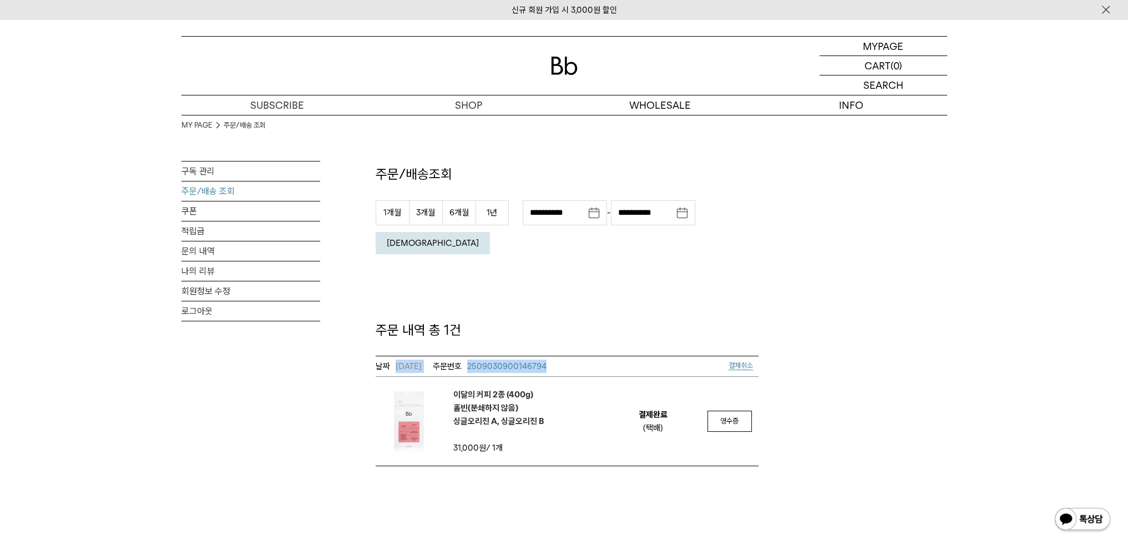
drag, startPoint x: 595, startPoint y: 340, endPoint x: 377, endPoint y: 336, distance: 218.1
click at [377, 356] on td "[DATE] 2509030900146794 결제취소" at bounding box center [567, 366] width 383 height 21
copy td "[DATE] 2509030900146794"
